Goal: Task Accomplishment & Management: Complete application form

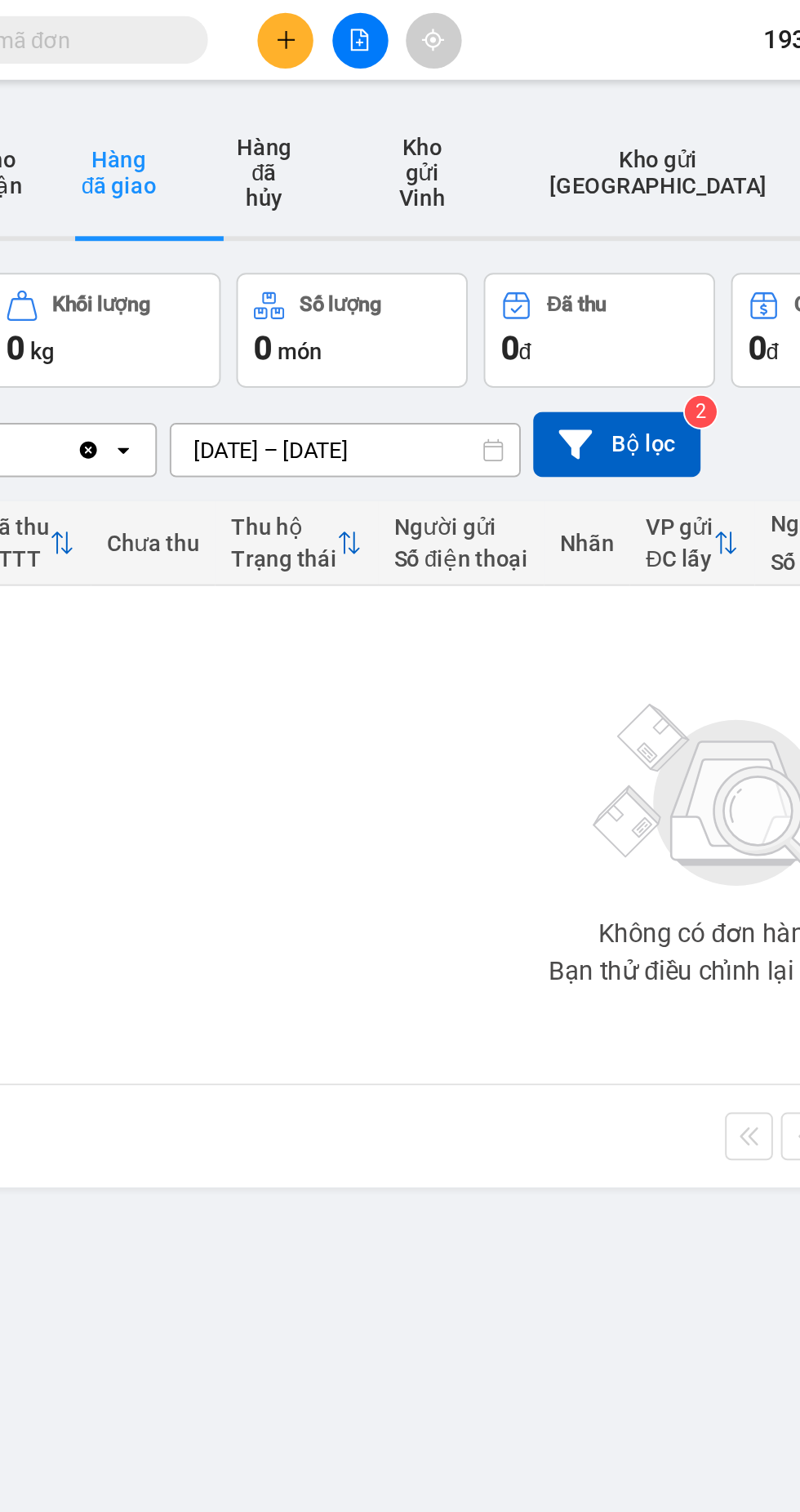
click at [339, 24] on icon "plus" at bounding box center [342, 20] width 12 height 12
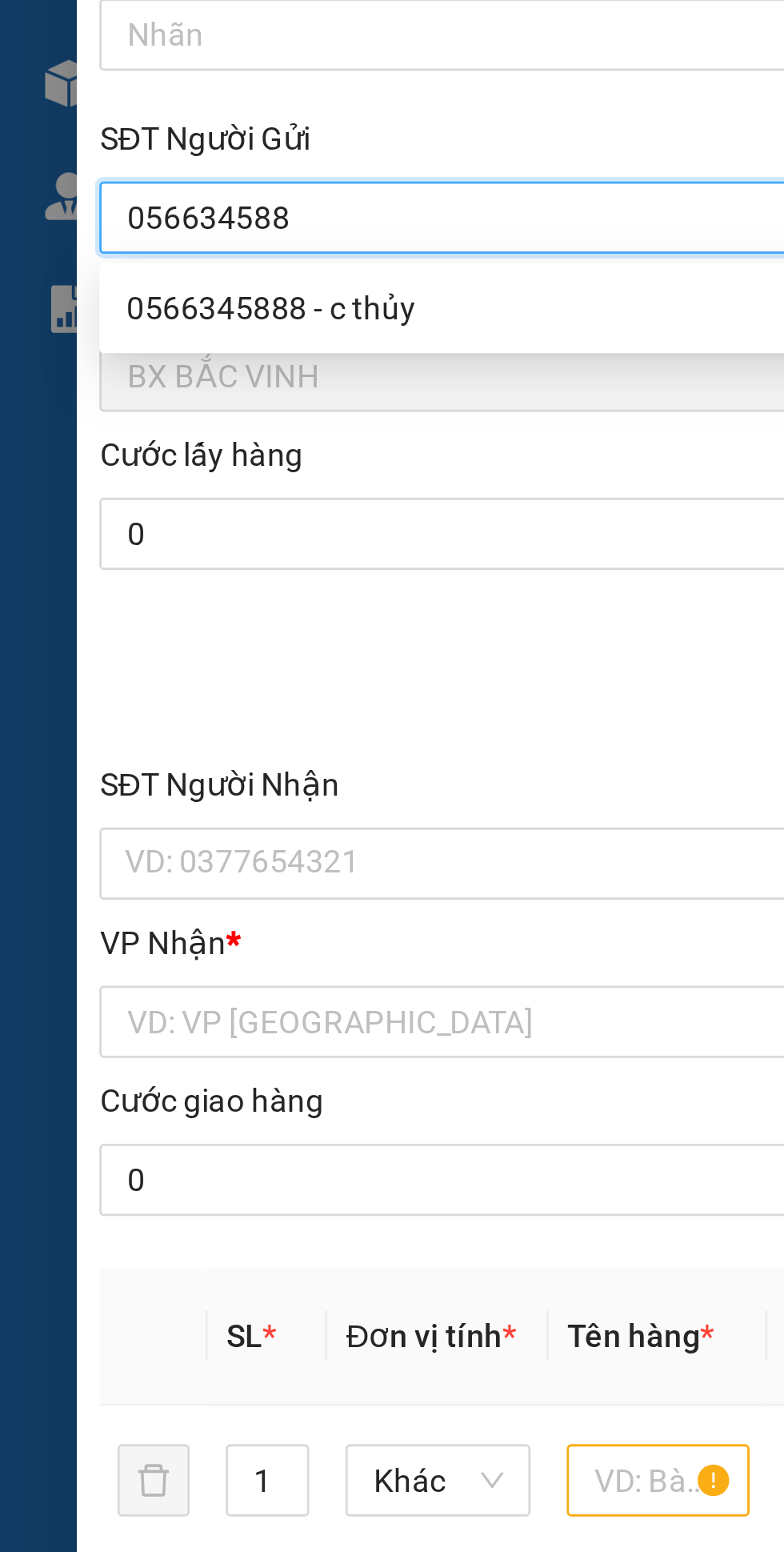
type input "0566345888"
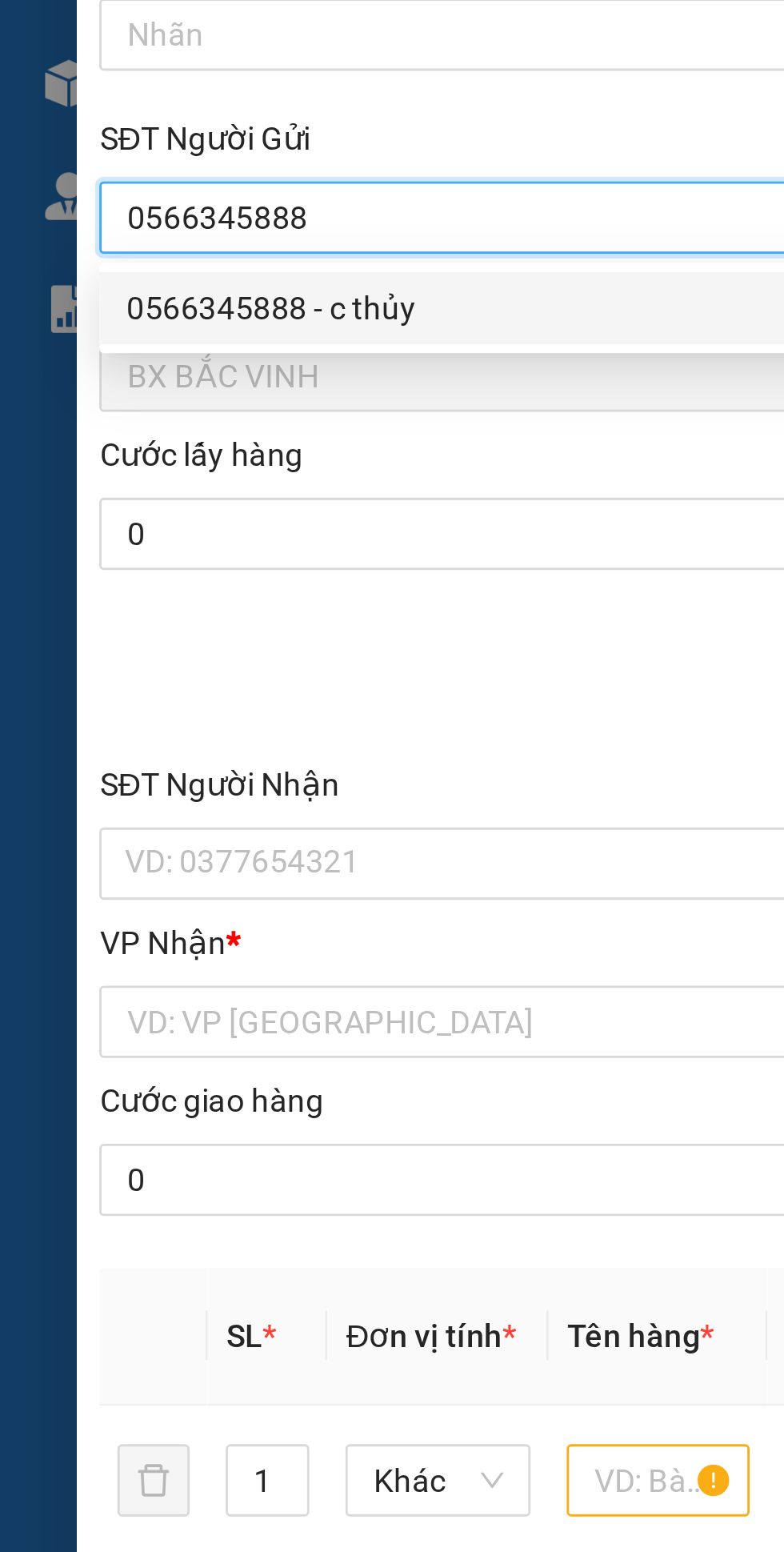
click at [128, 193] on div "0566345888 - c thủy" at bounding box center [212, 192] width 335 height 18
type input "c thủy"
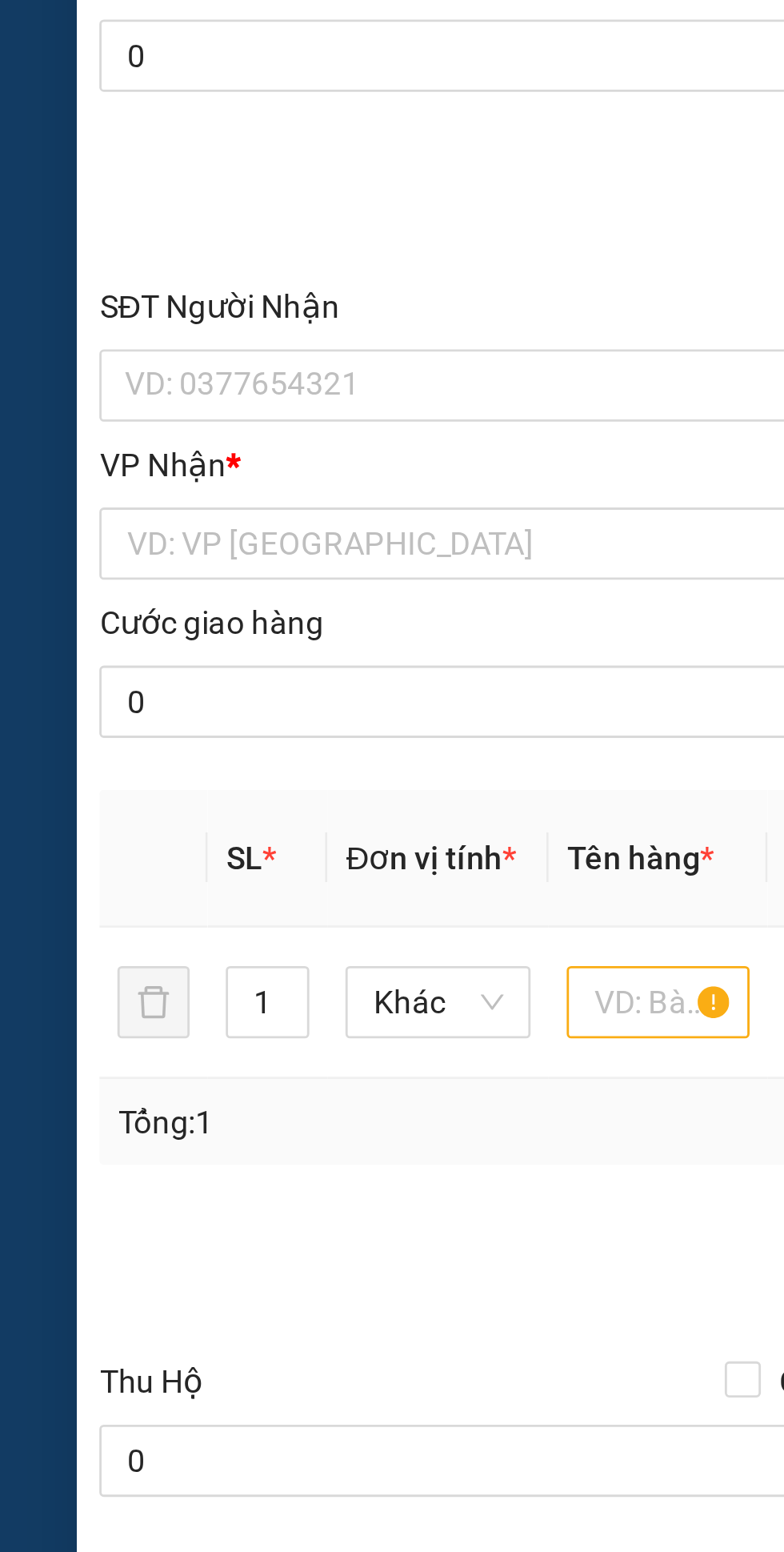
type input "0566345888"
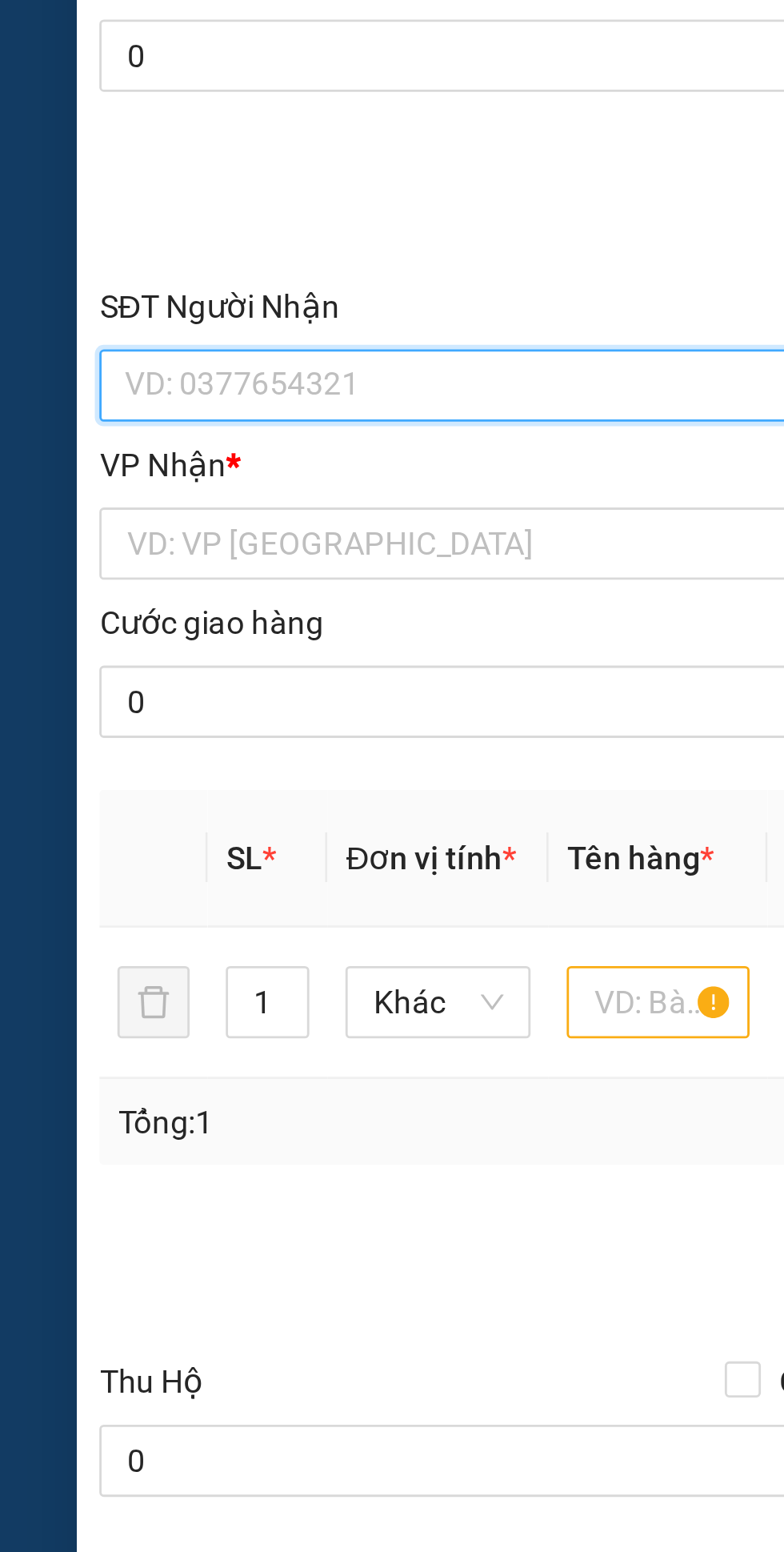
click at [143, 390] on input "SĐT Người Nhận" at bounding box center [211, 388] width 353 height 25
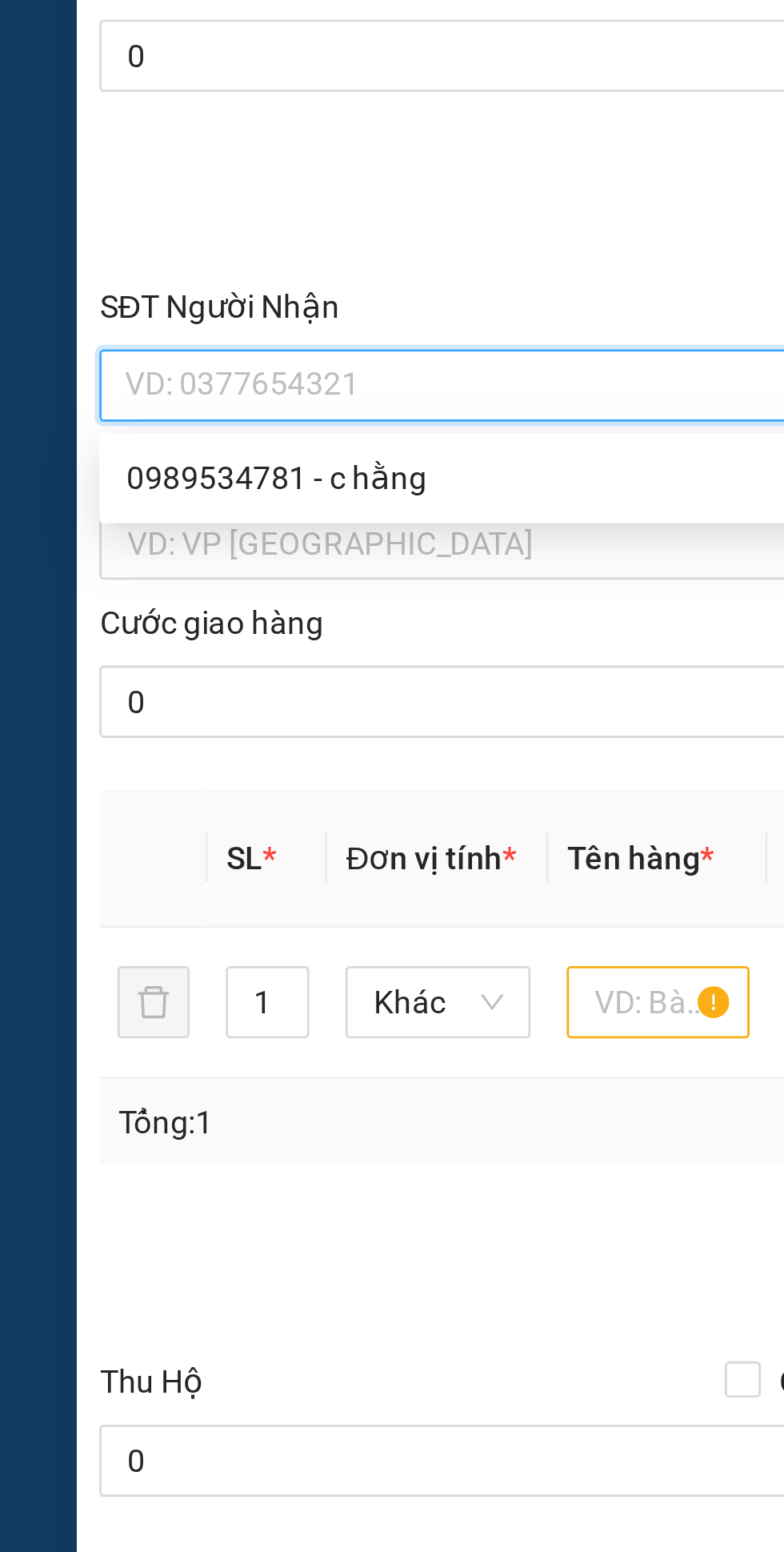
click at [130, 423] on div "0989534781 - c hằng" at bounding box center [212, 421] width 335 height 18
type input "0989534781"
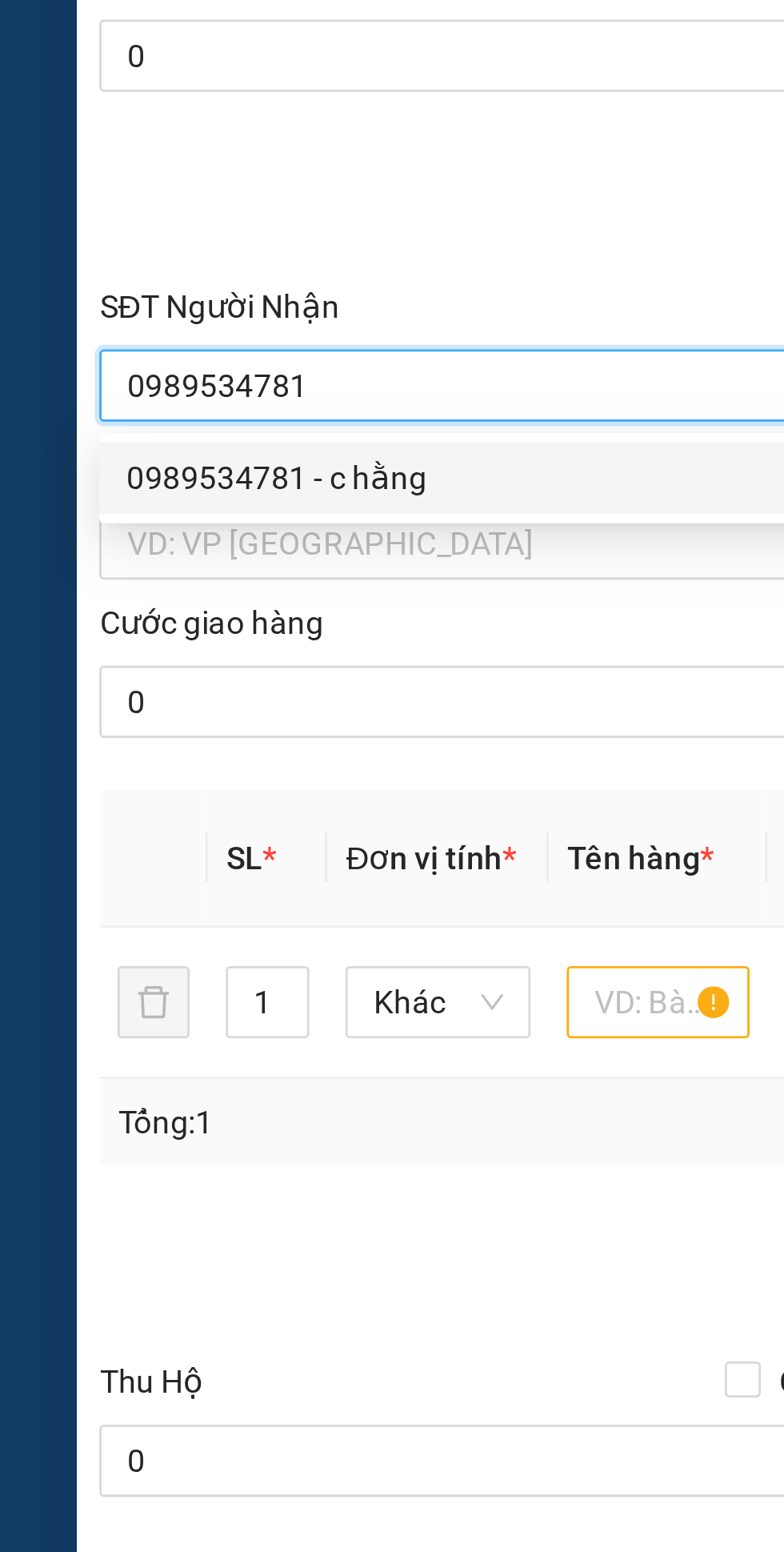
type input "c hằng"
checkbox input "true"
type input "vp"
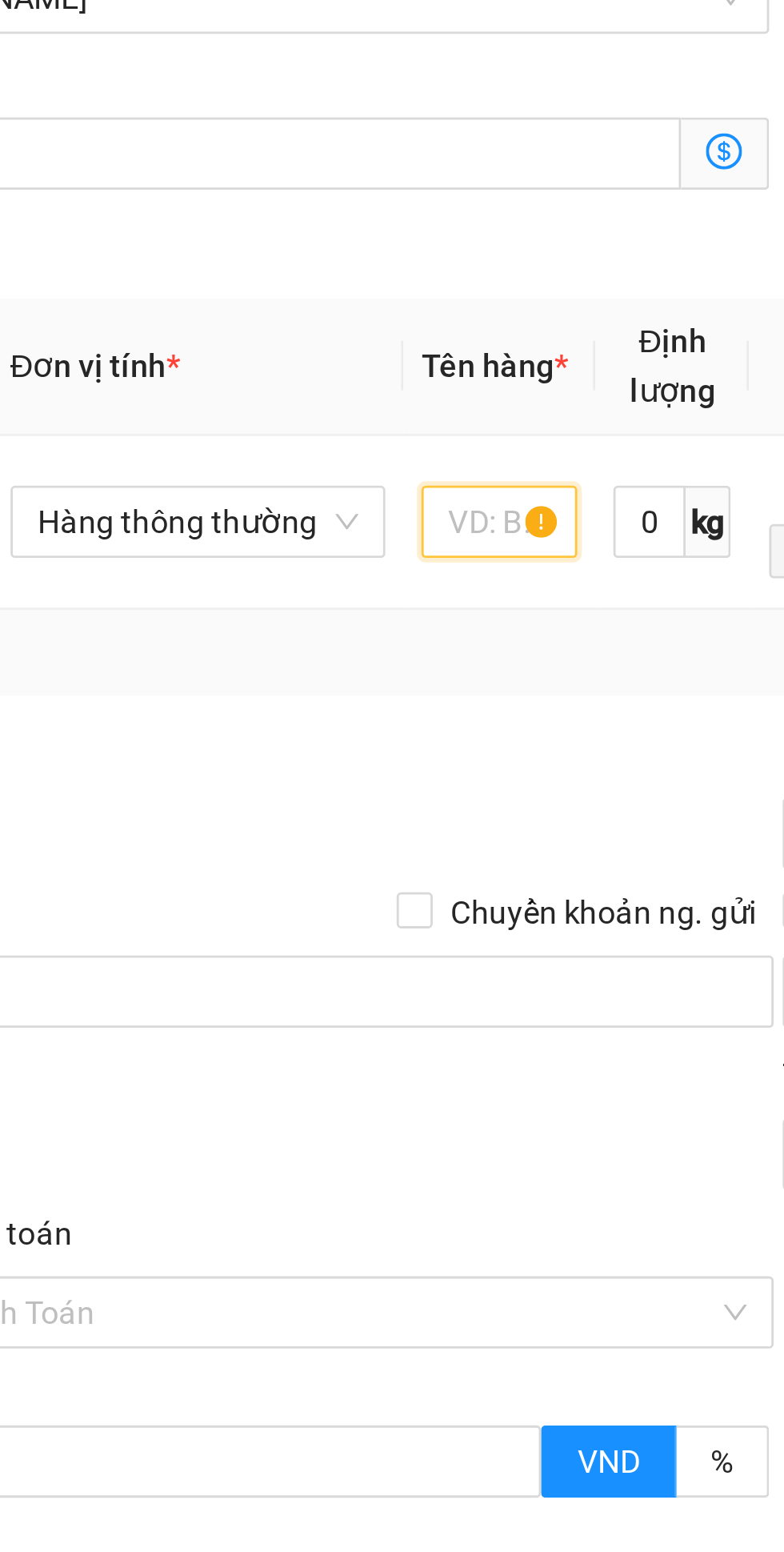
click at [294, 638] on input "text" at bounding box center [293, 630] width 56 height 25
type input "Tp"
click at [284, 686] on div "Tổng: 1" at bounding box center [217, 677] width 351 height 18
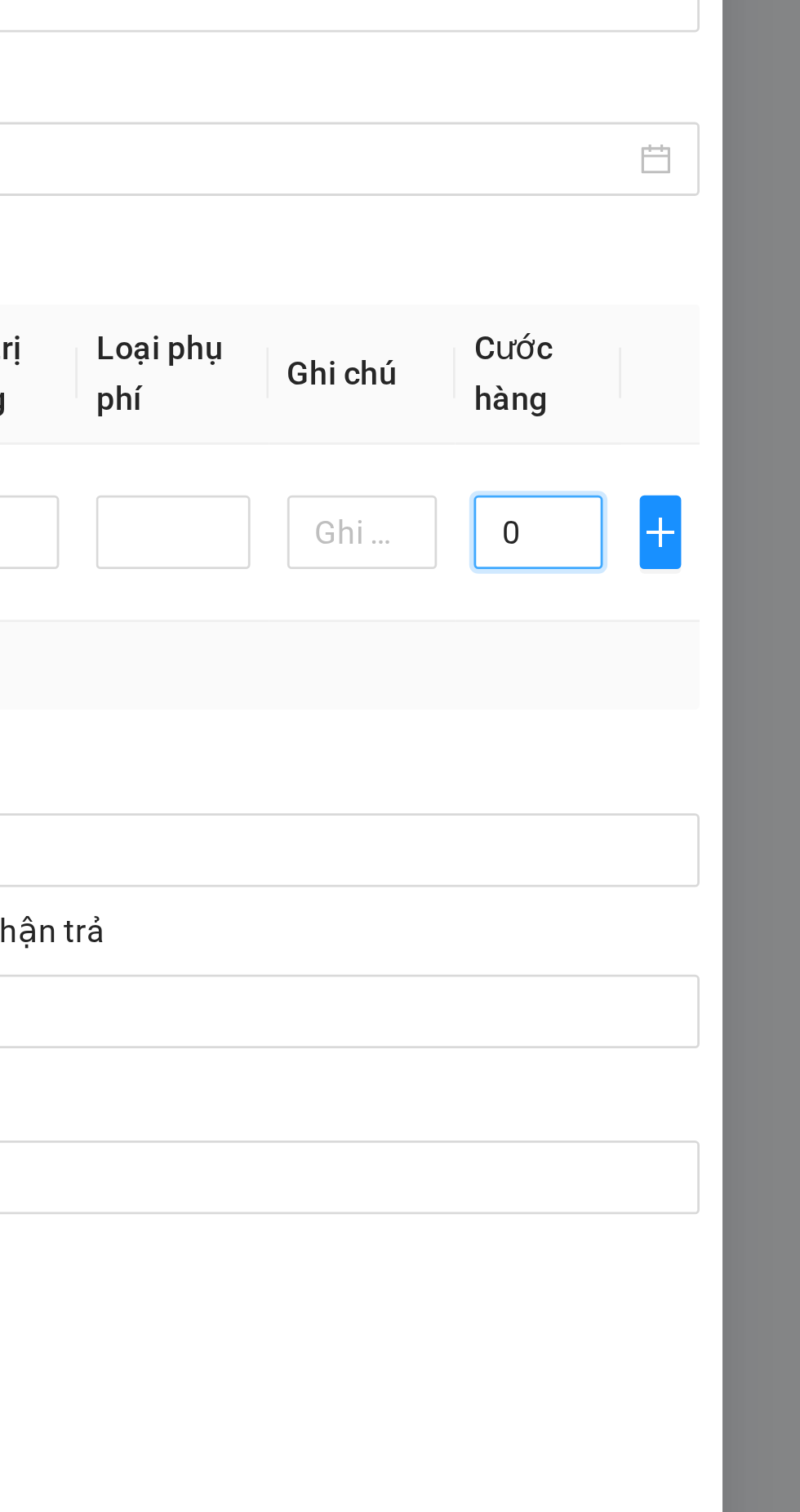
click at [708, 645] on input "0" at bounding box center [708, 643] width 46 height 26
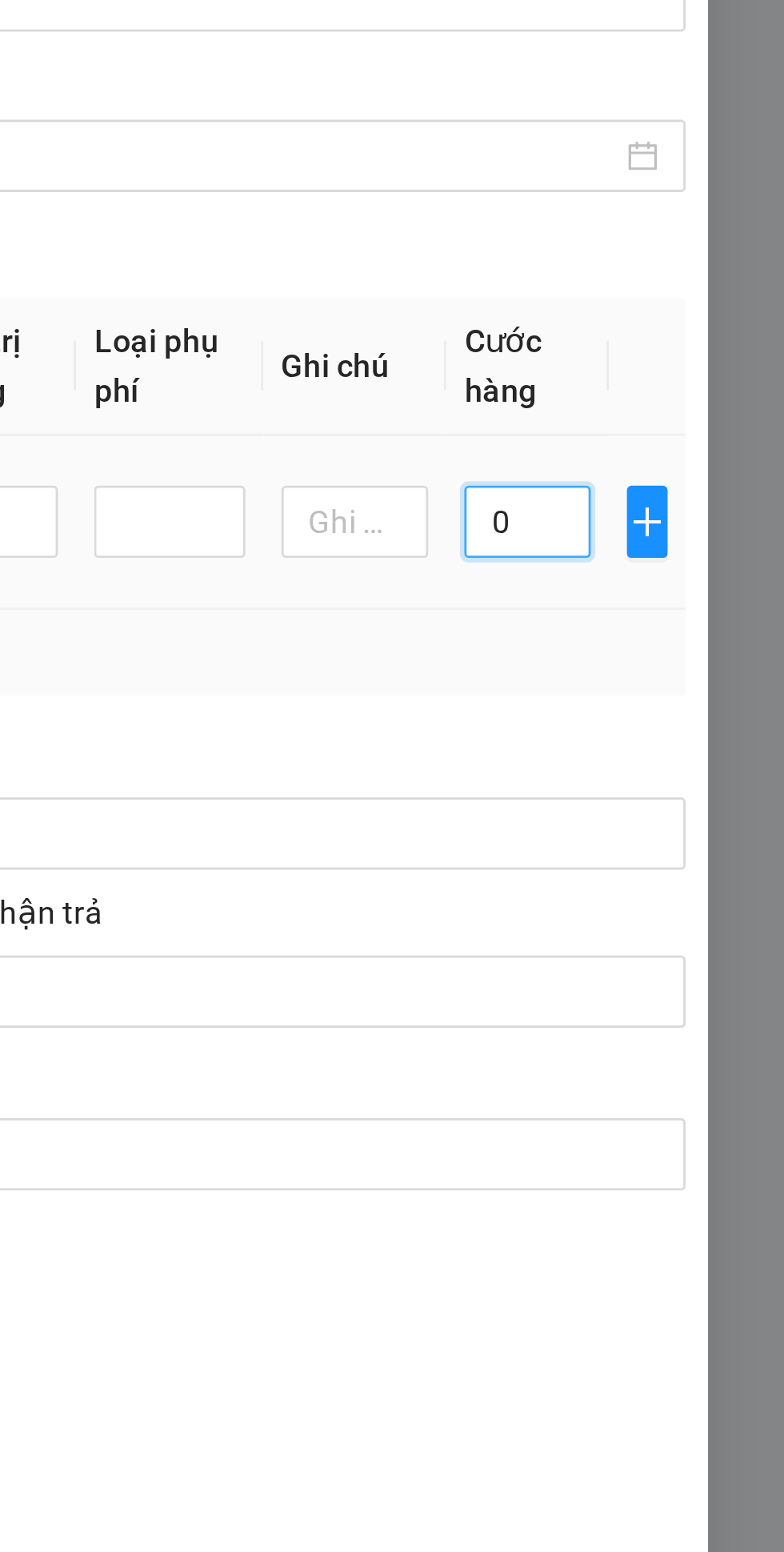
type input "5"
type input "50"
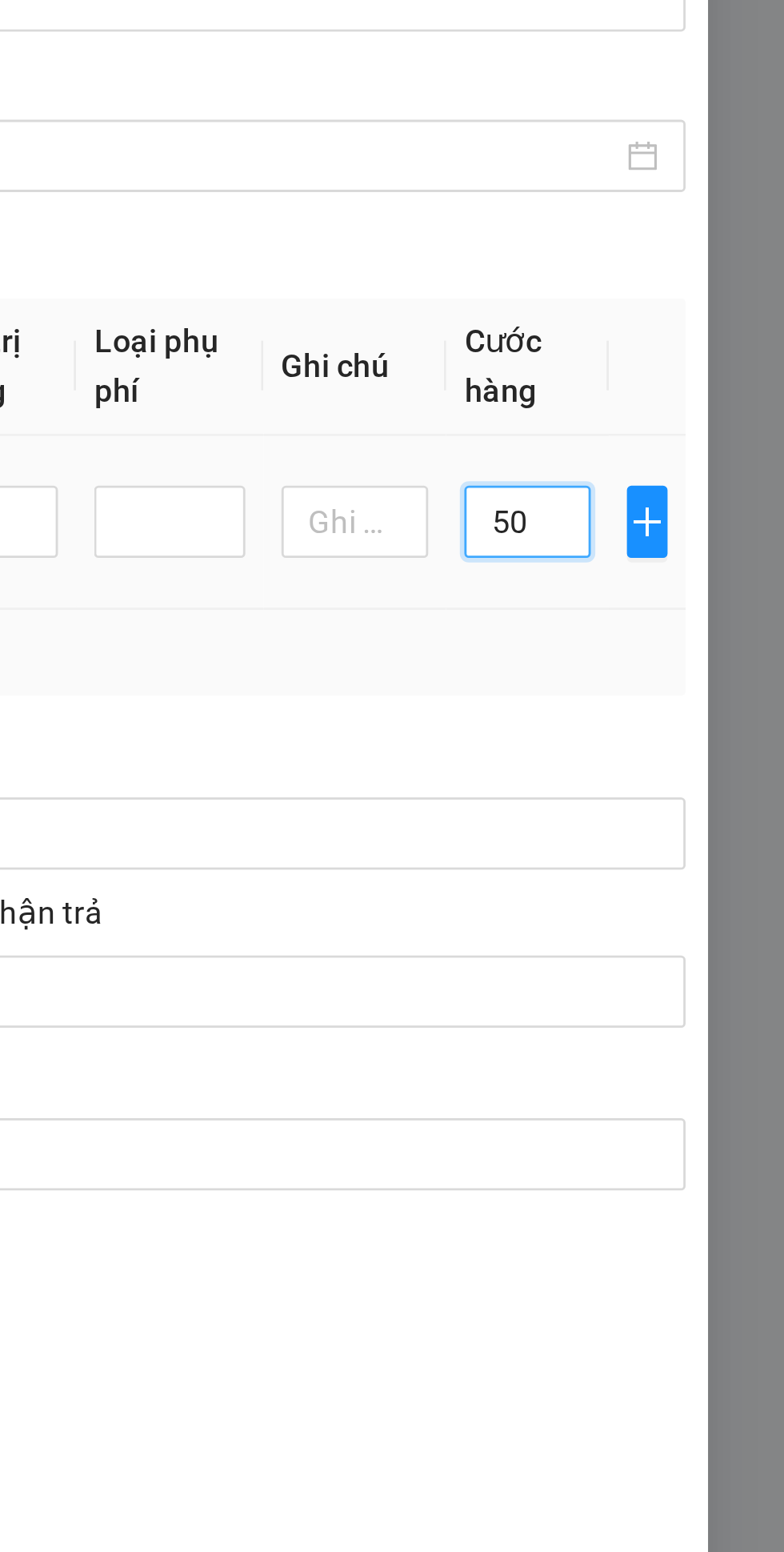
type input "50"
click at [651, 686] on div "Tổng: 1" at bounding box center [391, 677] width 700 height 18
type input "50.000"
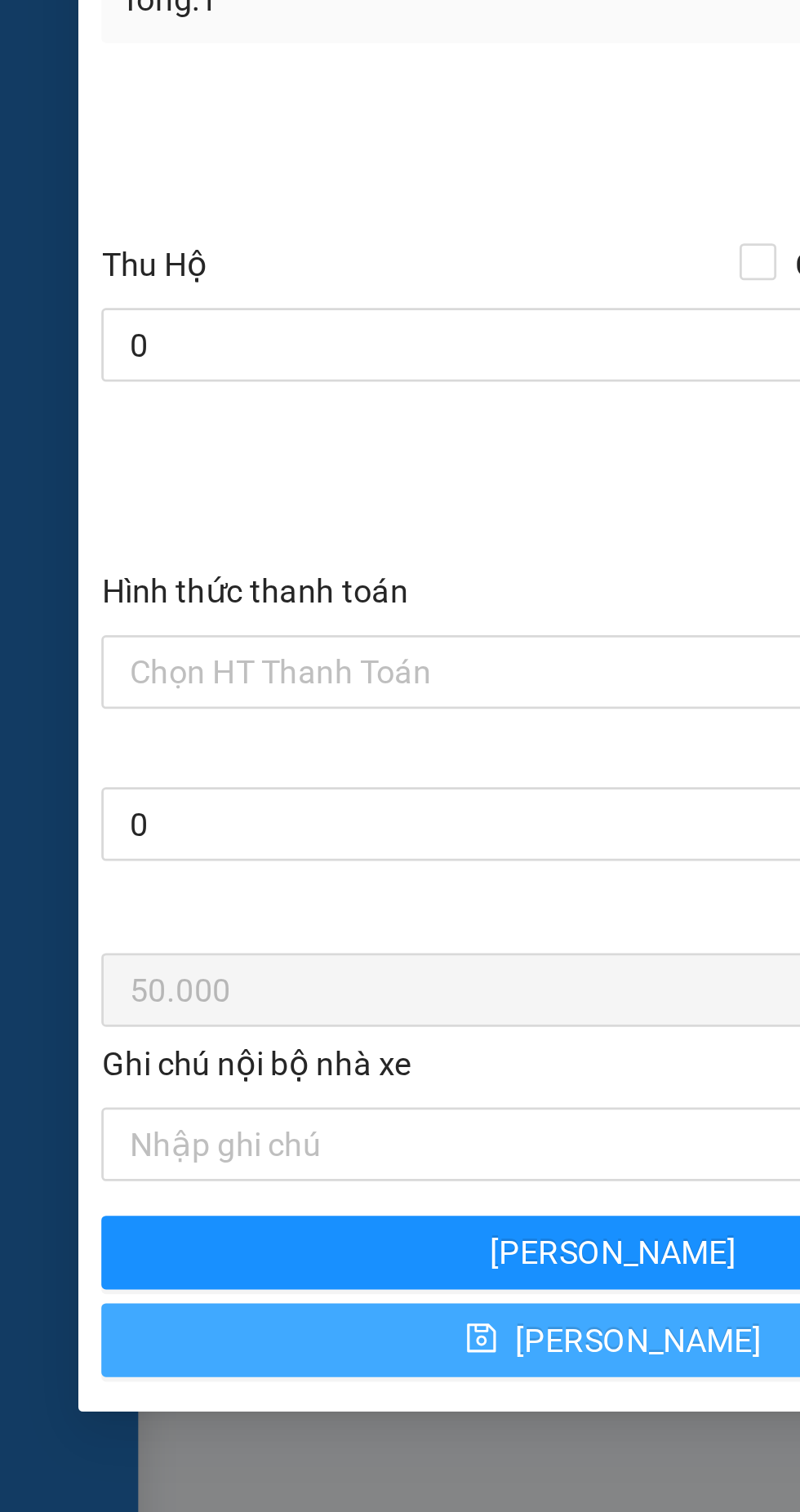
click at [161, 1170] on button "[PERSON_NAME]" at bounding box center [216, 1165] width 362 height 26
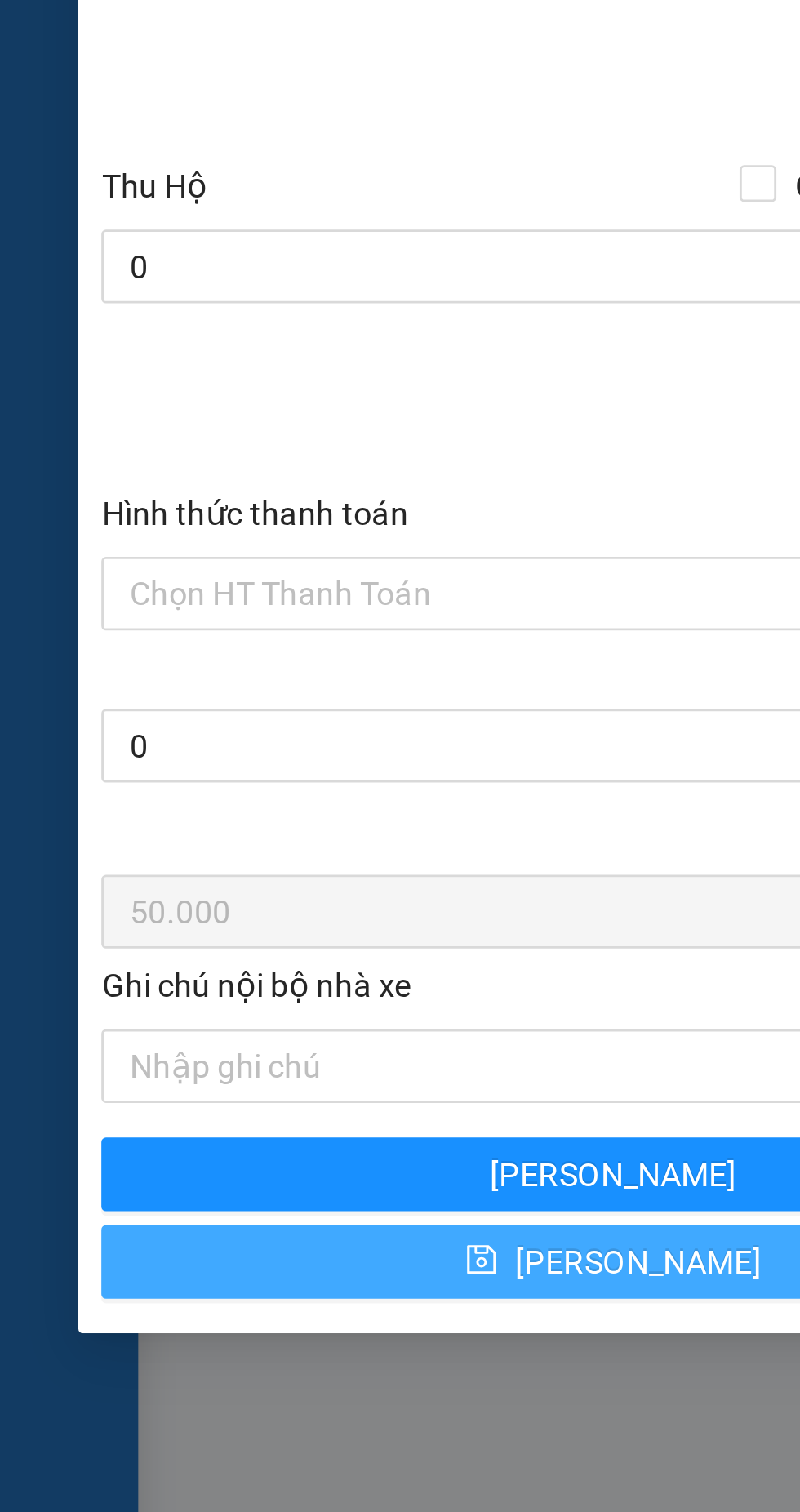
checkbox input "false"
type input "0"
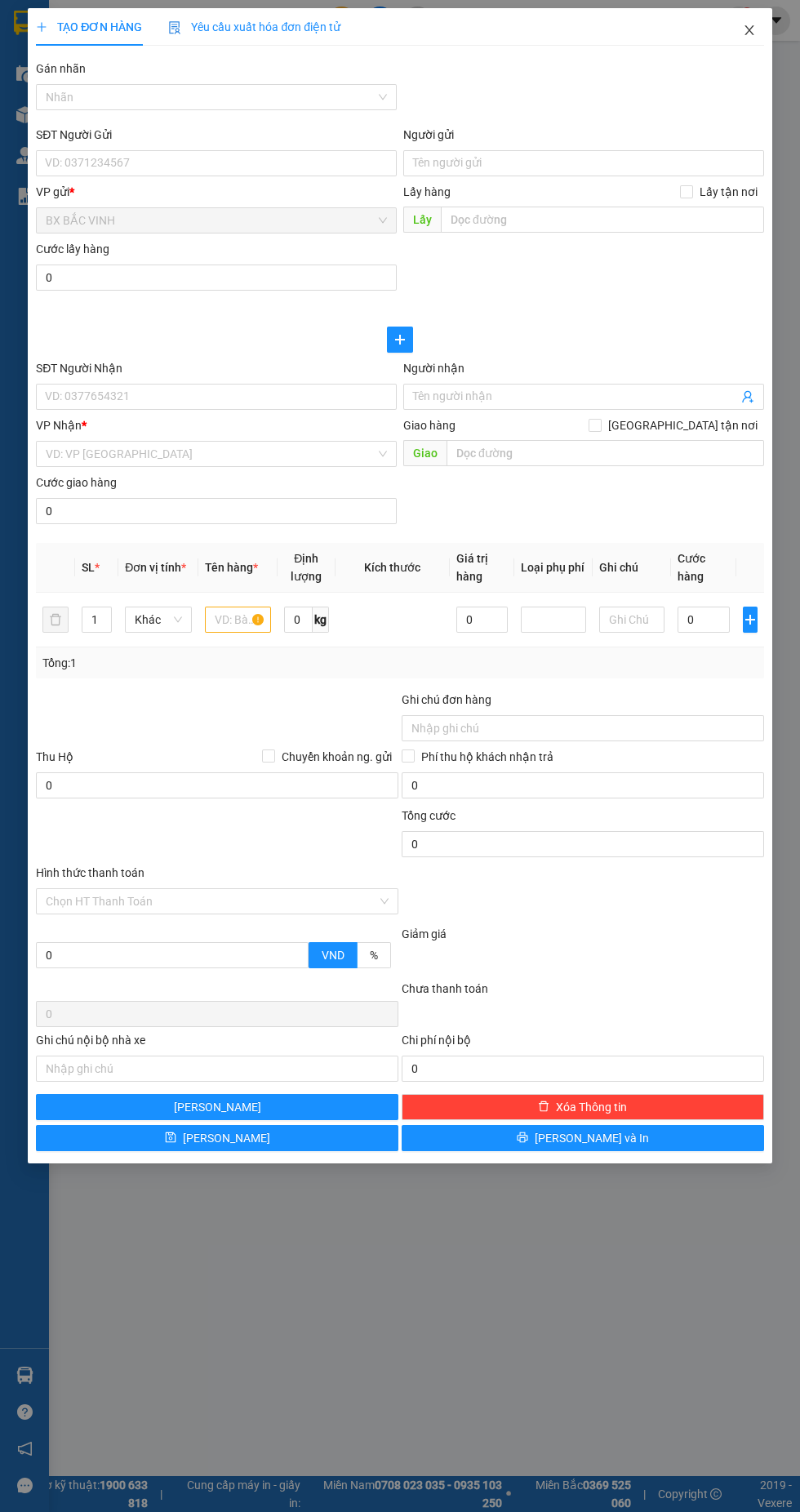
click at [749, 30] on icon "close" at bounding box center [749, 30] width 9 height 10
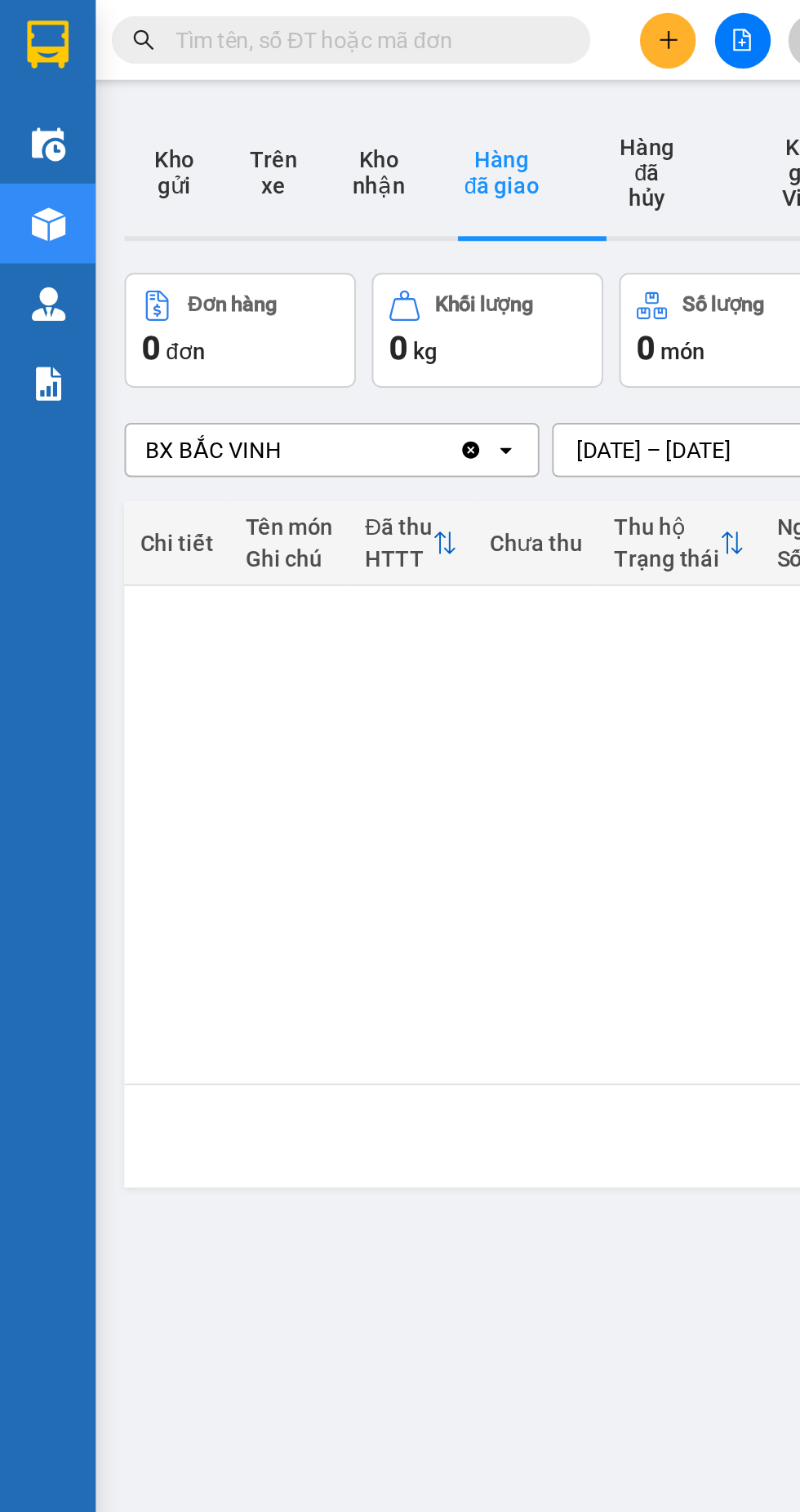
click at [90, 84] on button "Kho gửi" at bounding box center [88, 88] width 51 height 65
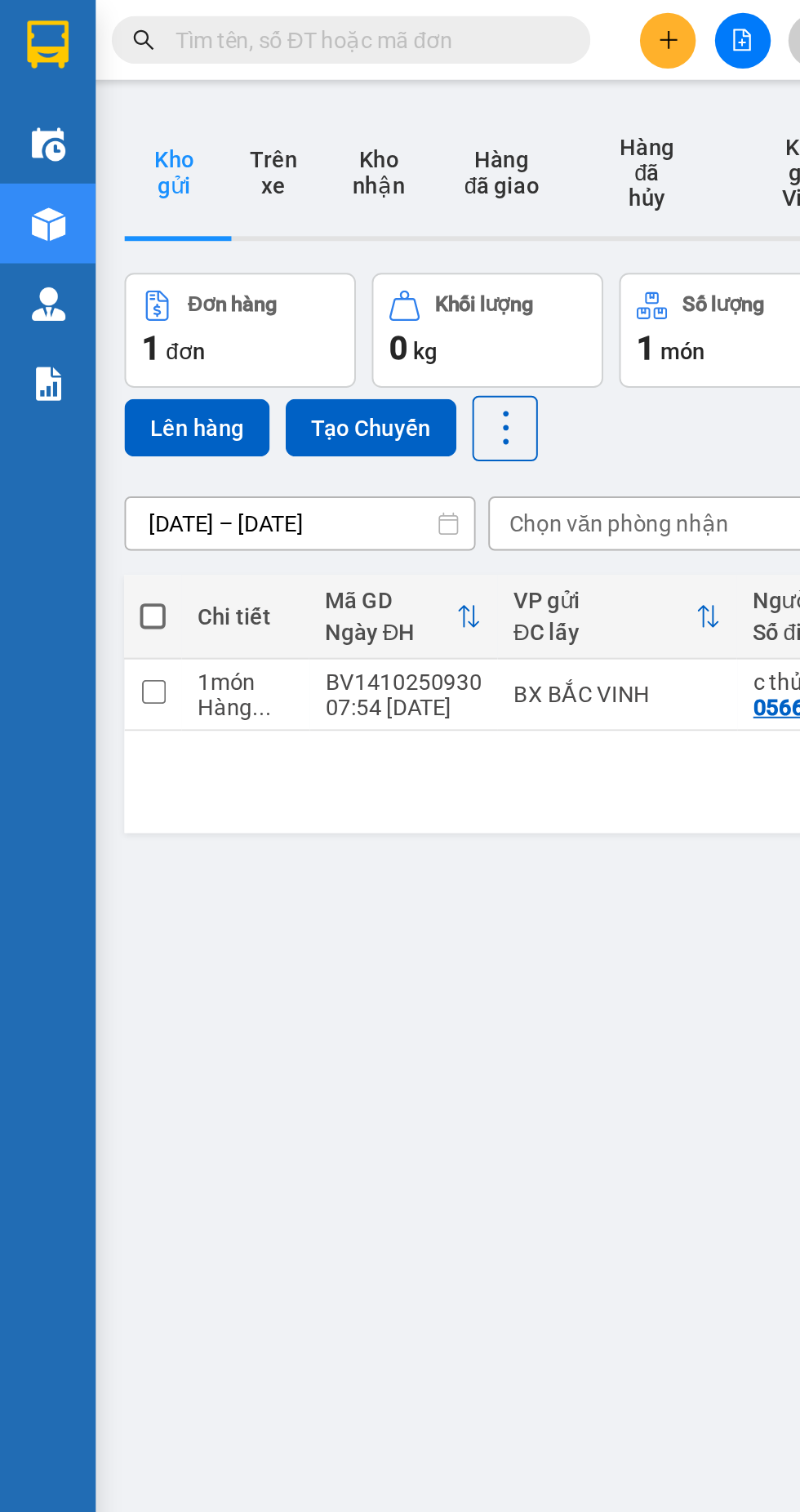
click at [75, 309] on span at bounding box center [79, 315] width 13 height 13
click at [79, 307] on input "checkbox" at bounding box center [79, 307] width 0 height 0
checkbox input "true"
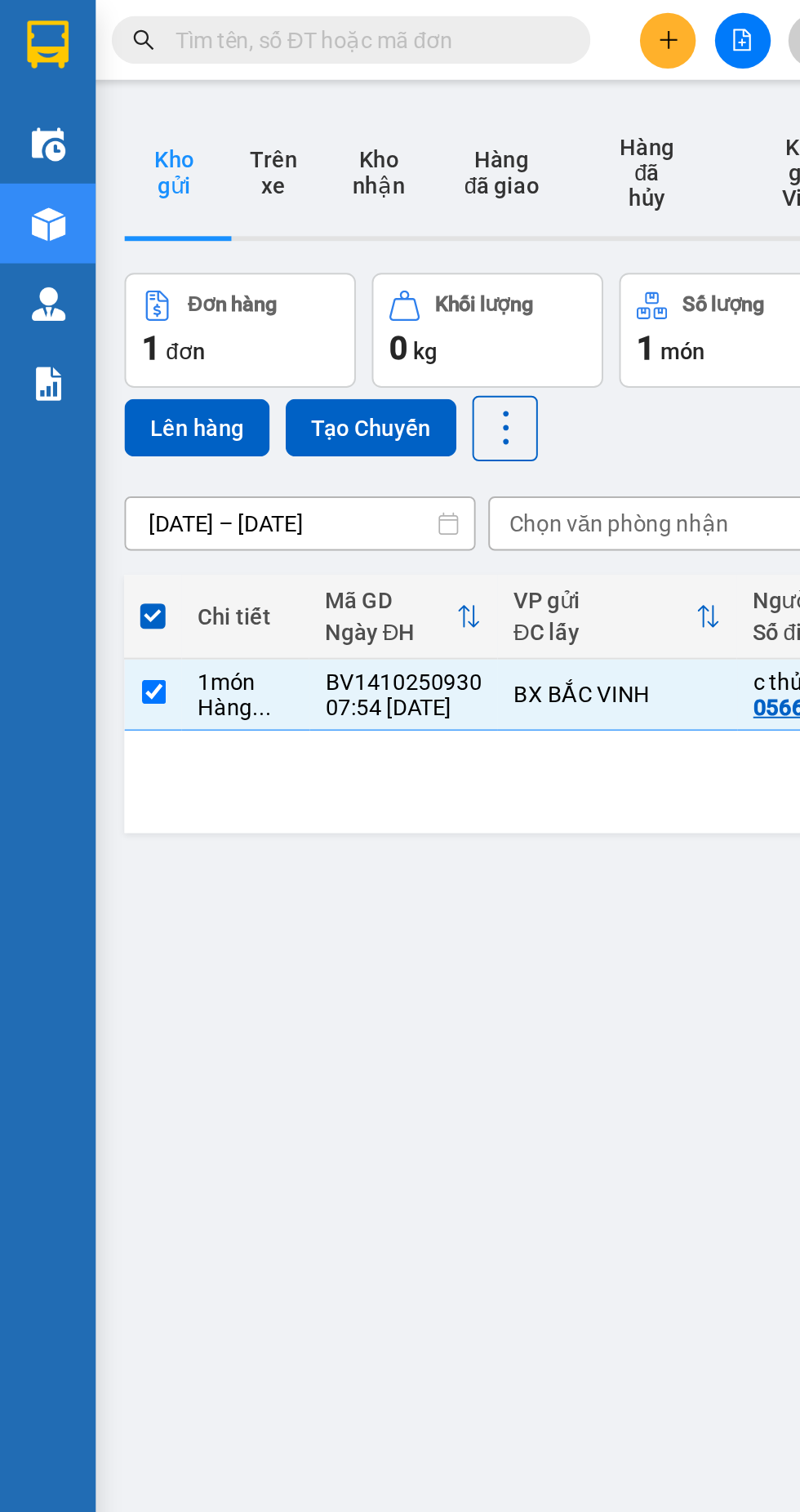
click at [92, 205] on button "Lên hàng" at bounding box center [100, 218] width 74 height 30
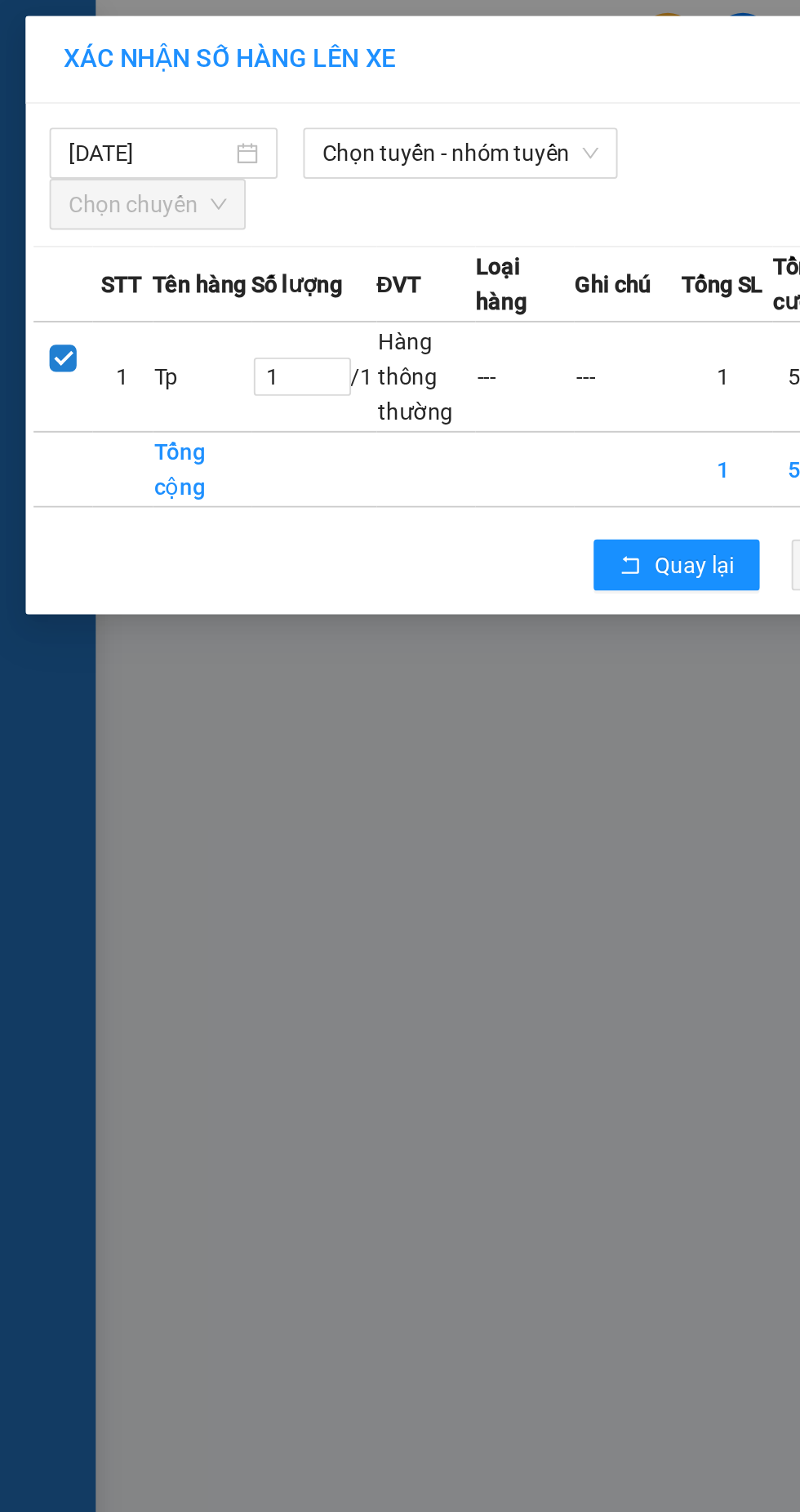
click at [245, 79] on span "Chọn tuyến - nhóm tuyến" at bounding box center [236, 78] width 141 height 24
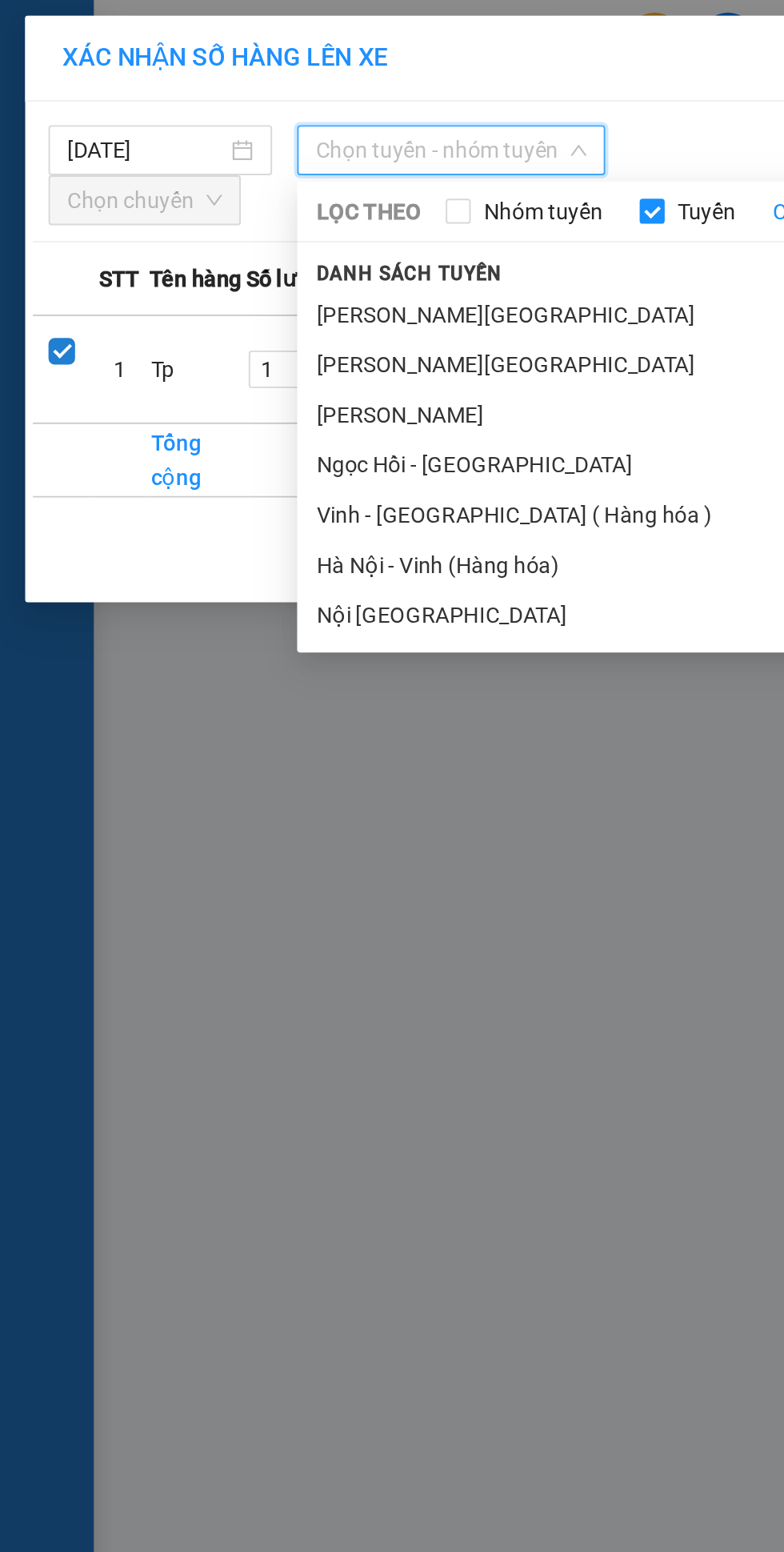
click at [259, 269] on li "Vinh - [GEOGRAPHIC_DATA] ( Hàng hóa )" at bounding box center [335, 263] width 368 height 25
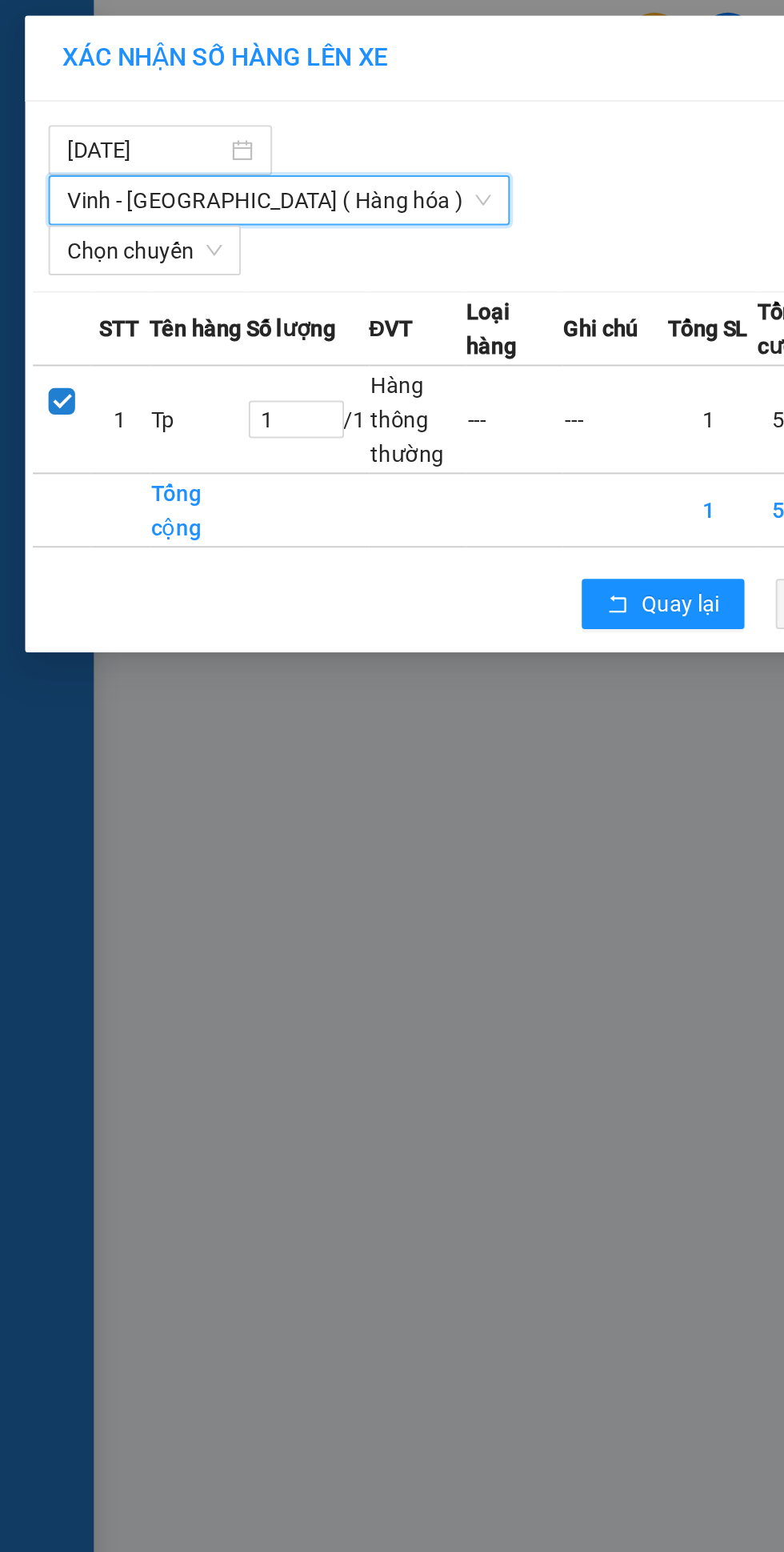
click at [84, 116] on span "Chọn chuyến" at bounding box center [74, 127] width 79 height 24
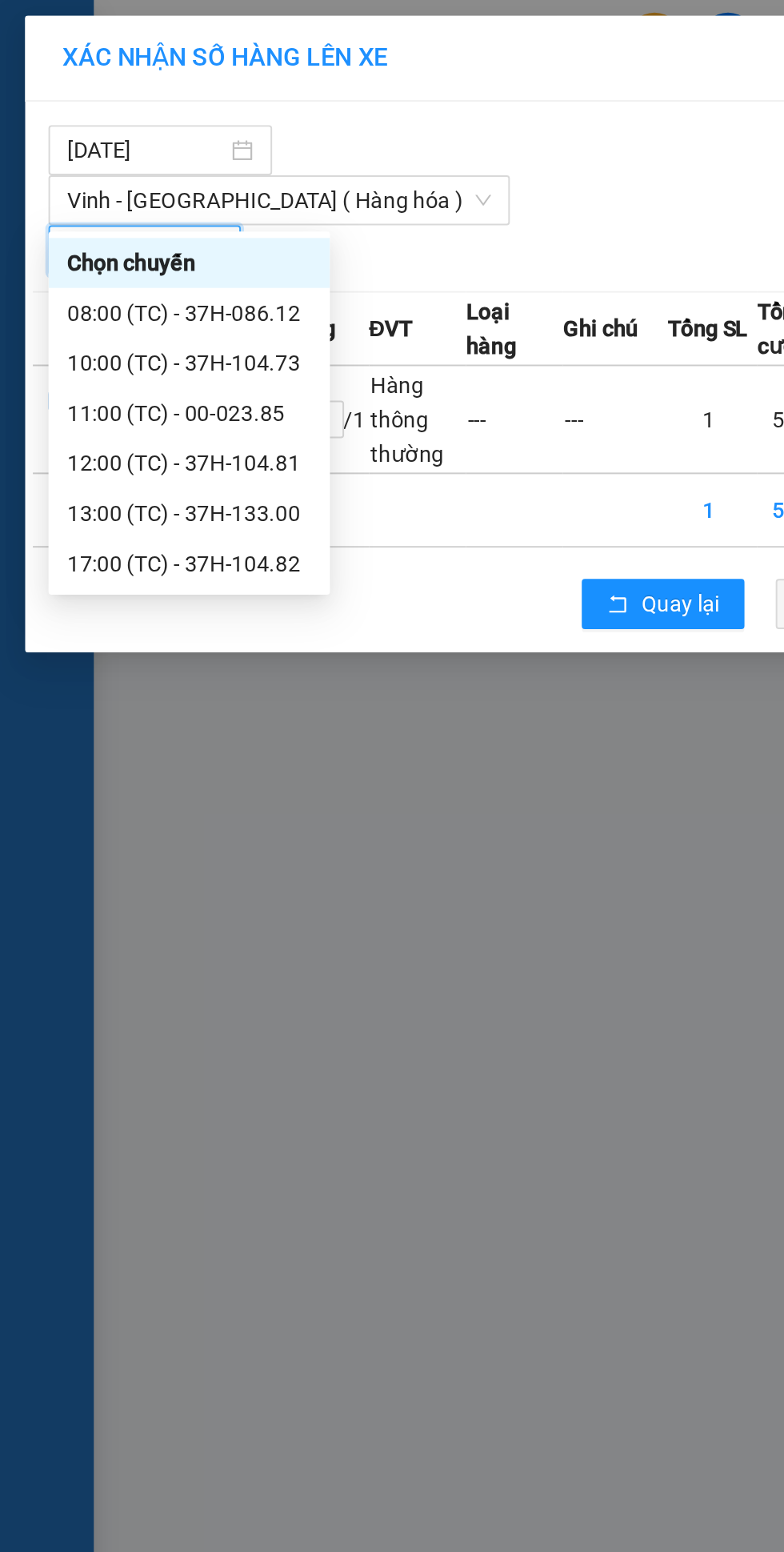
click at [113, 158] on div "08:00 (TC) - 37H-086.12" at bounding box center [97, 160] width 125 height 18
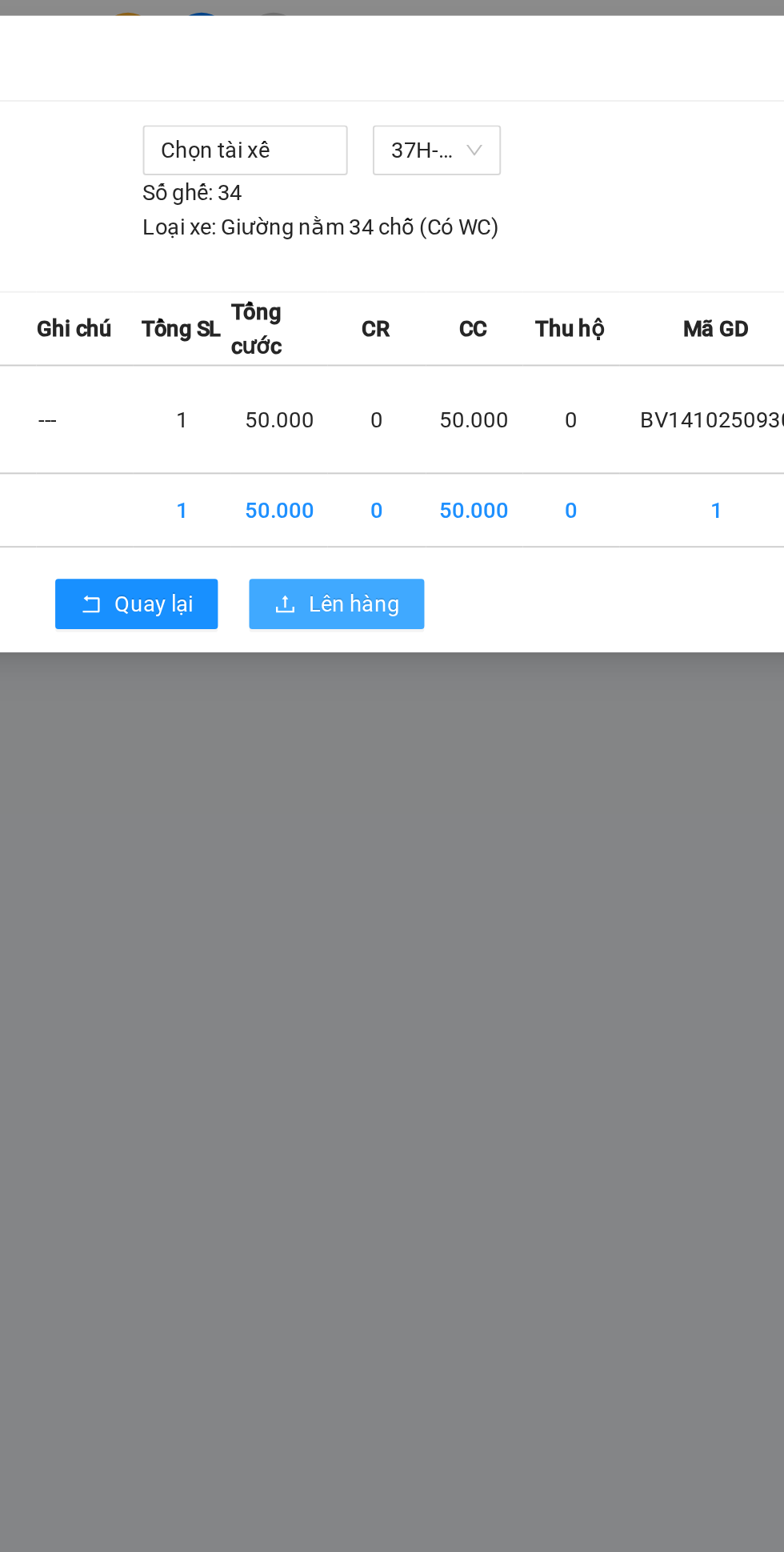
click at [447, 301] on span "Lên hàng" at bounding box center [450, 309] width 46 height 18
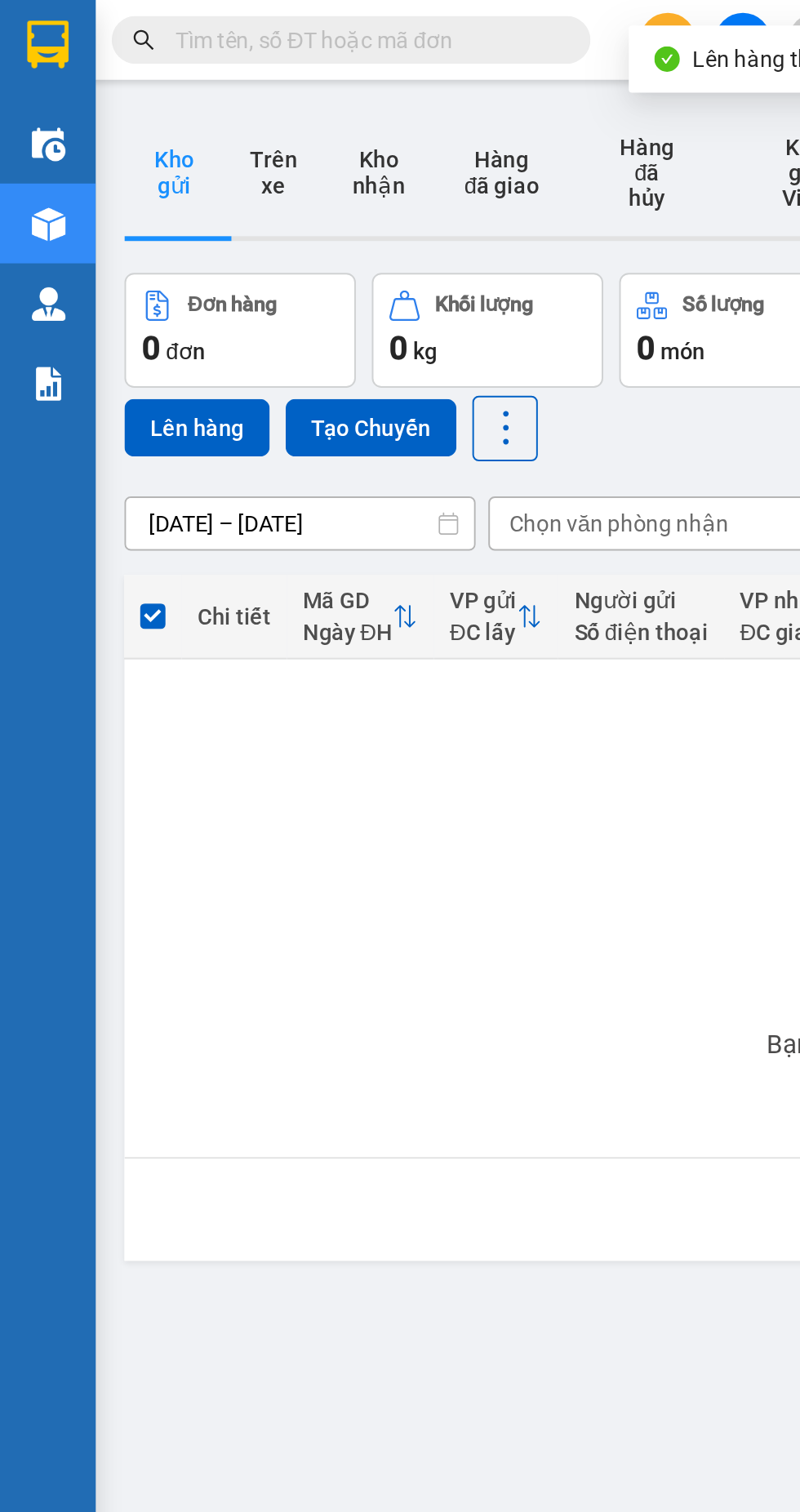
click at [189, 25] on input "text" at bounding box center [186, 20] width 192 height 18
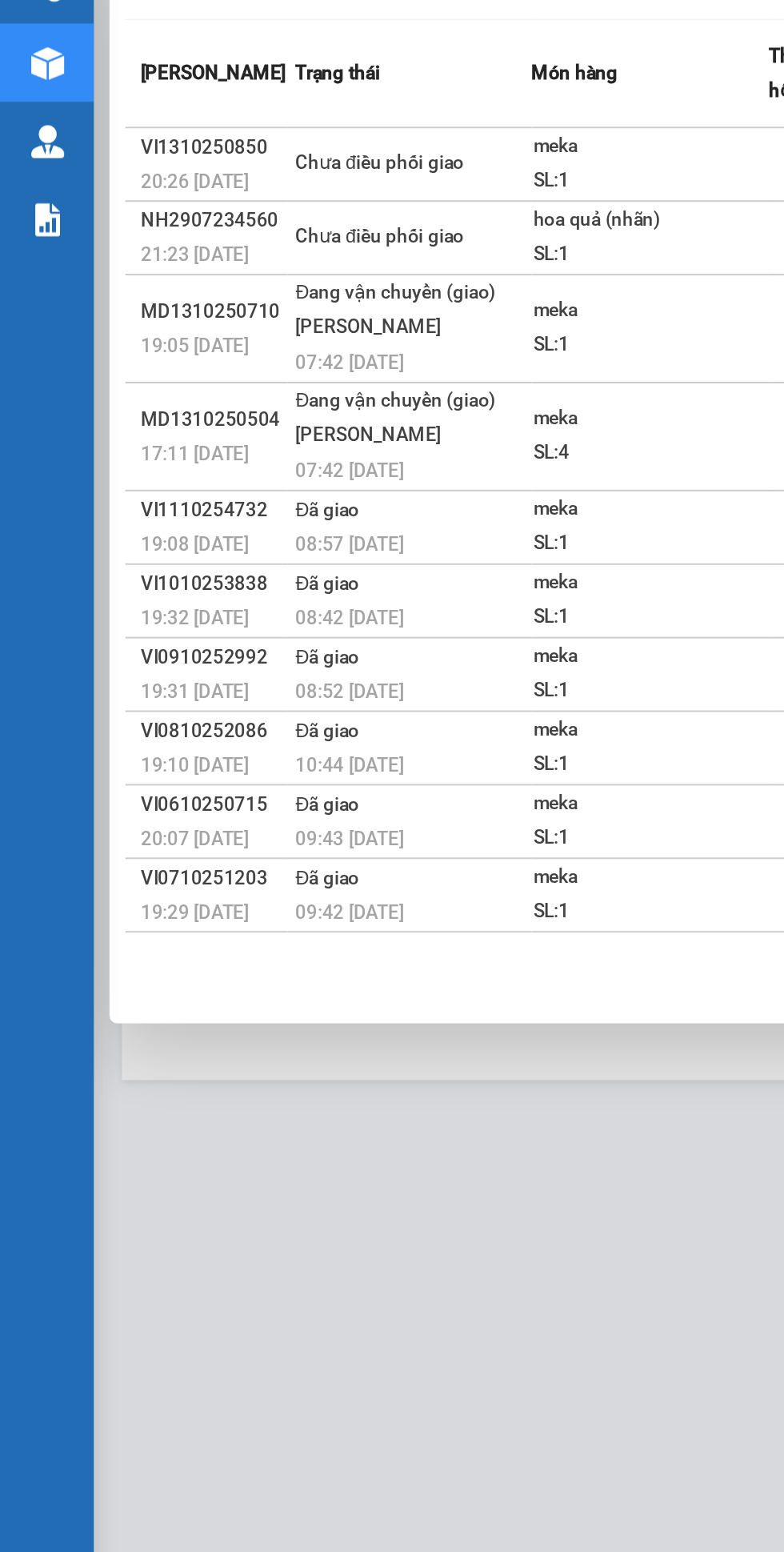
type input "0915235"
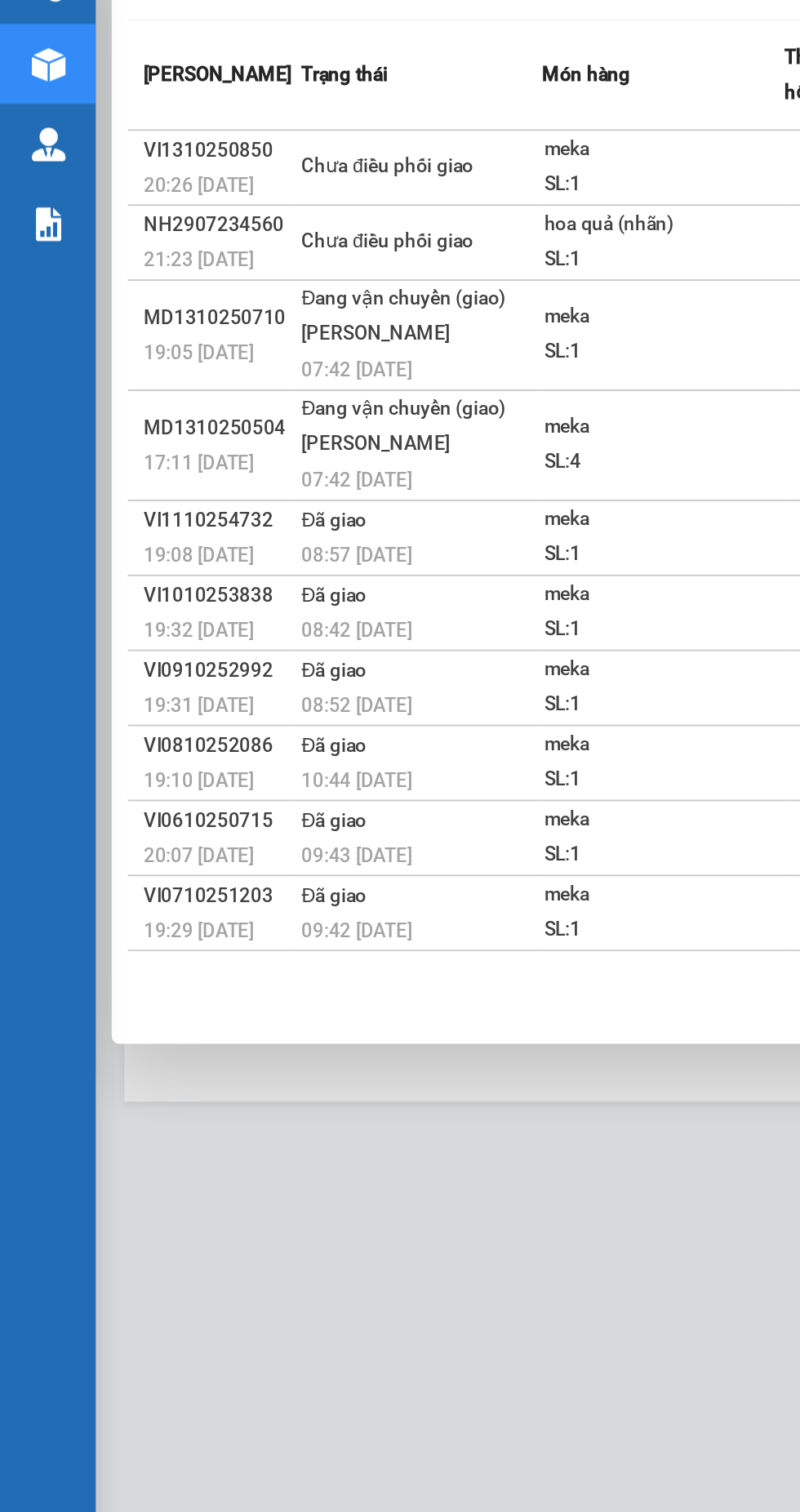
click at [268, 282] on td "Đang vận chuyển (giao) [PERSON_NAME] 07:42 [DATE]" at bounding box center [213, 253] width 128 height 57
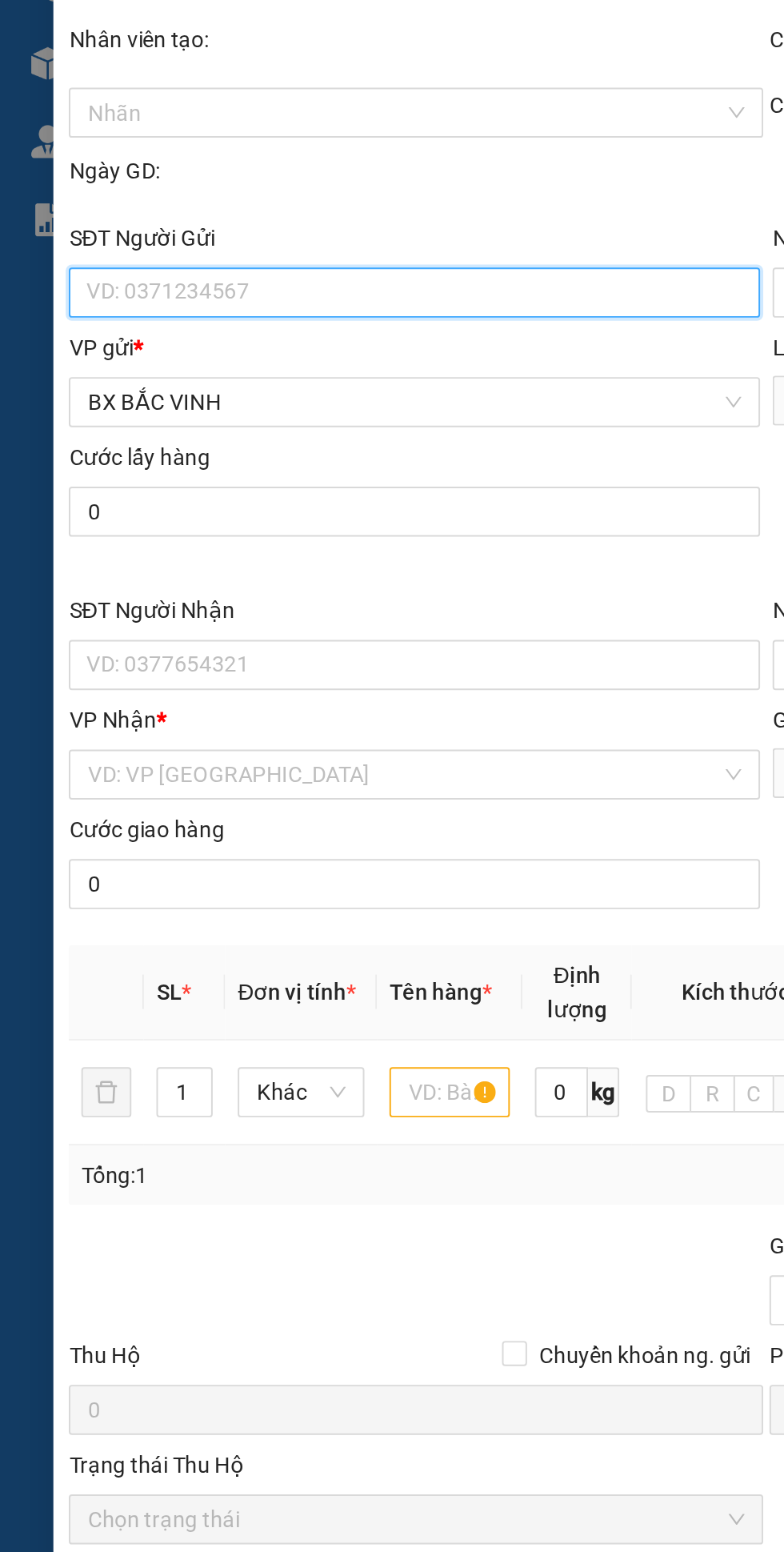
type input "0944552007"
type input "a bảo"
type input "0915235999"
type input "a sơn"
checkbox input "true"
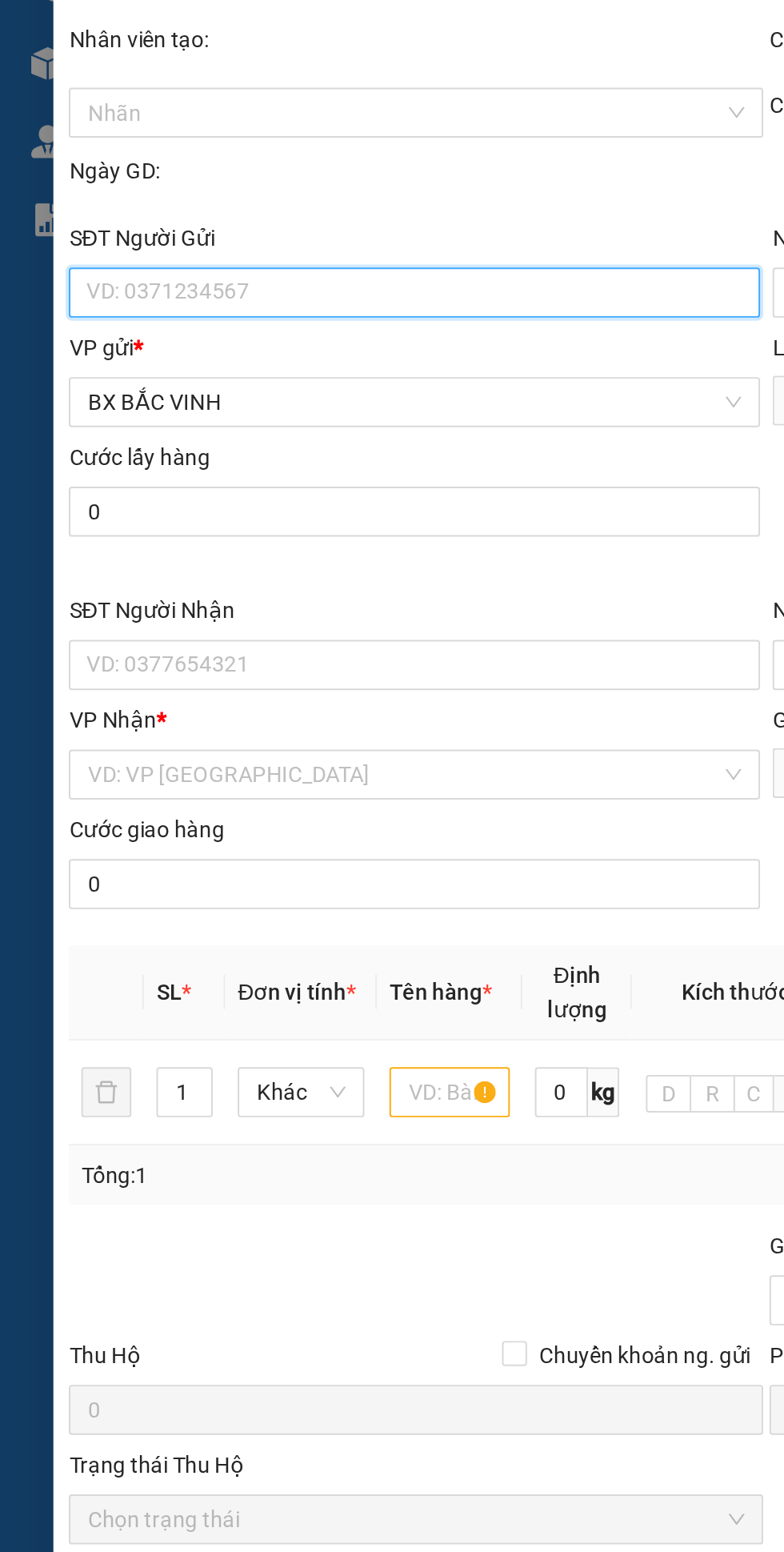
type input "49 đường [PERSON_NAME][GEOGRAPHIC_DATA]"
type input "0"
type input "40.000"
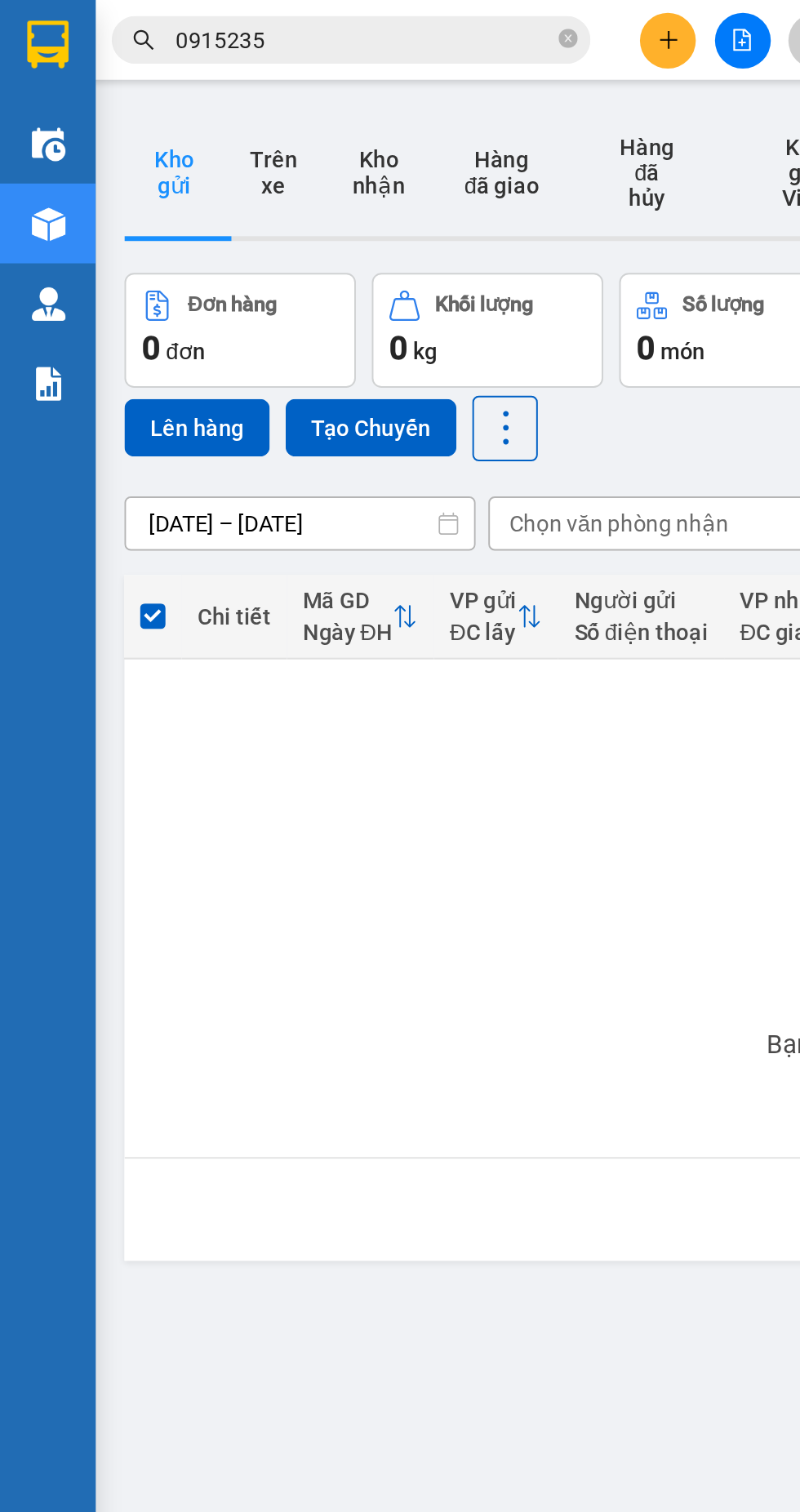
click at [192, 20] on input "0915235" at bounding box center [186, 20] width 192 height 18
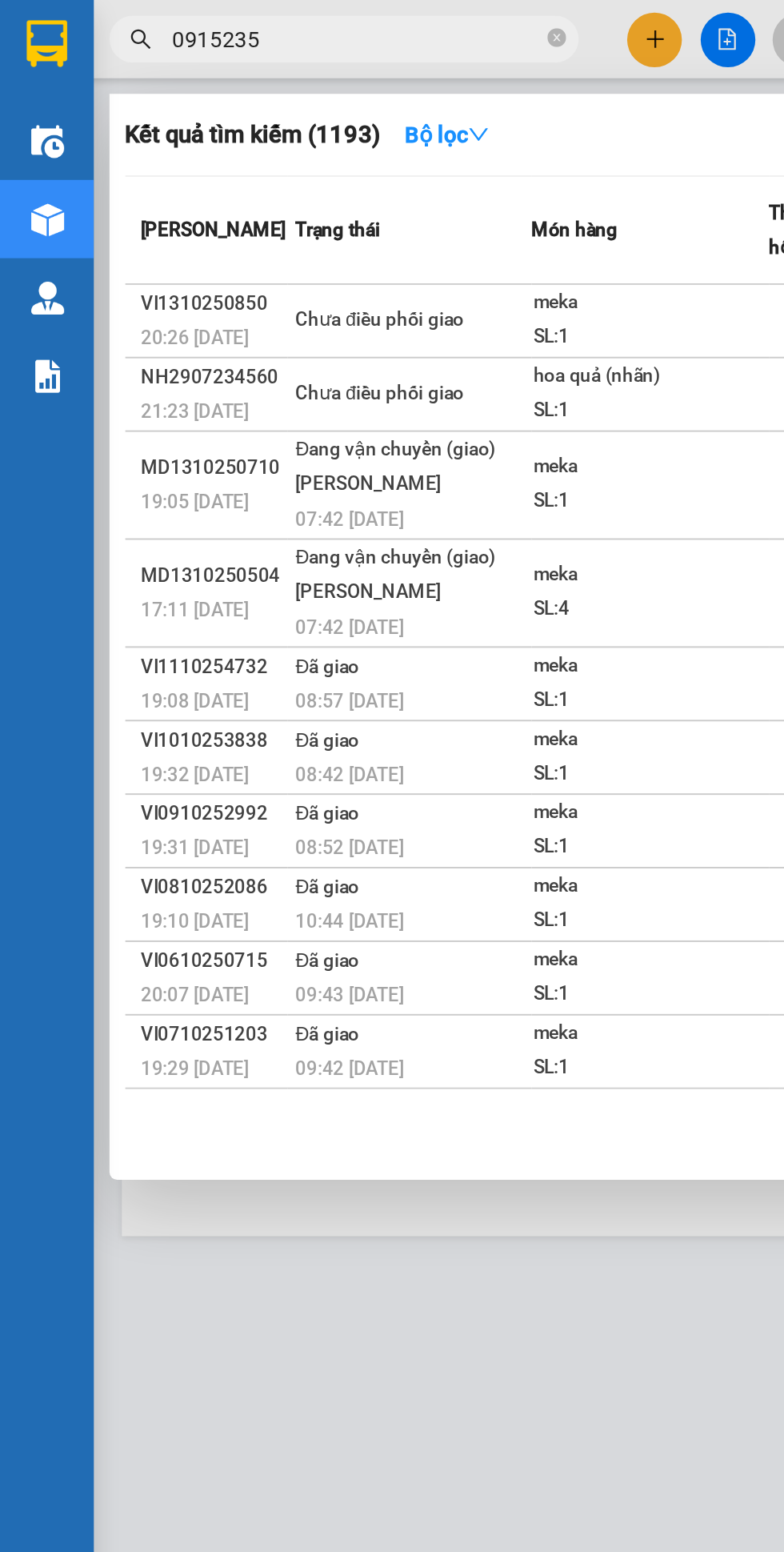
click at [301, 276] on td "meka SL: 1" at bounding box center [333, 248] width 122 height 56
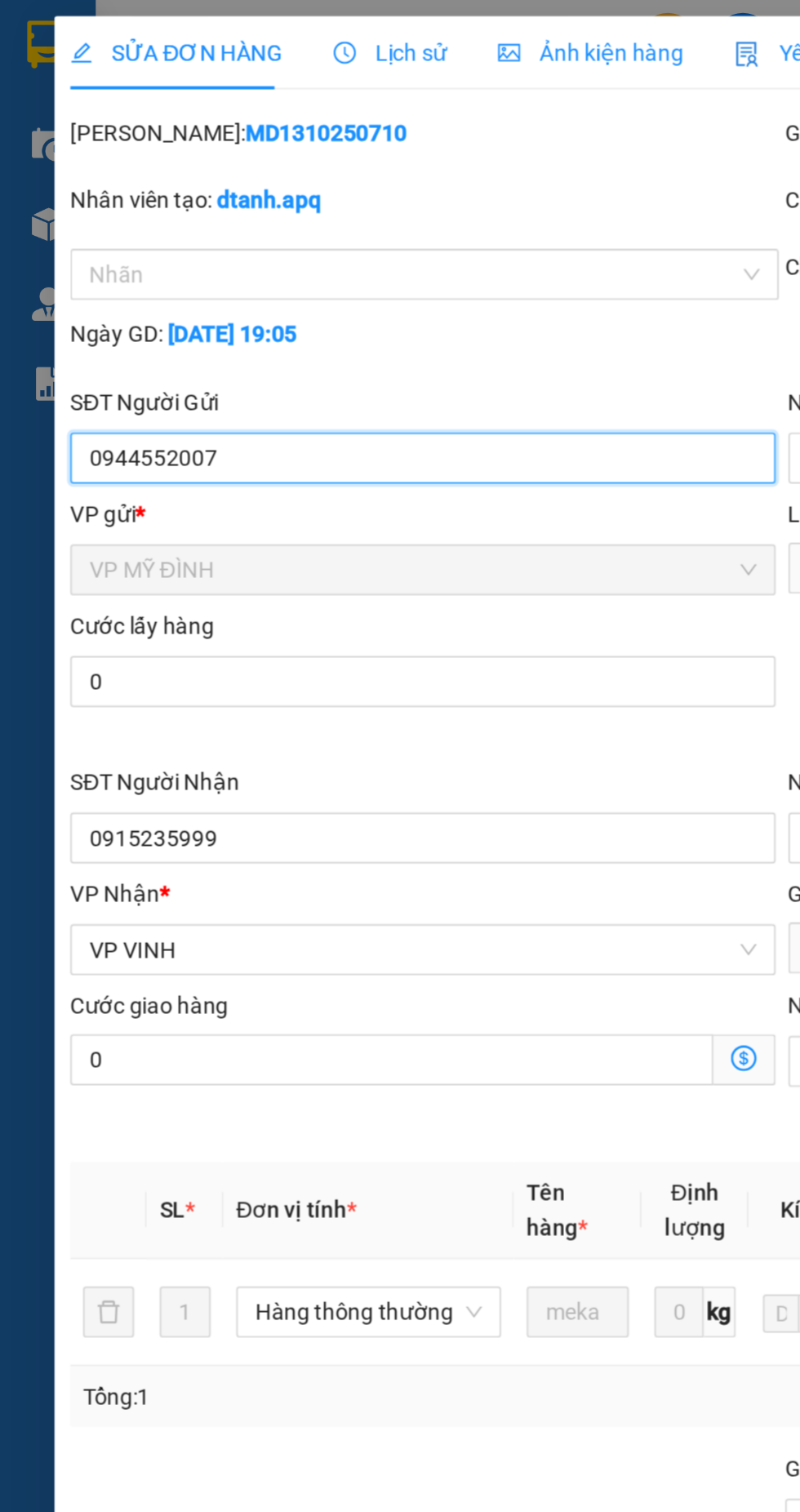
type input "0944552007"
type input "a bảo"
type input "0915235999"
type input "a sơn"
checkbox input "true"
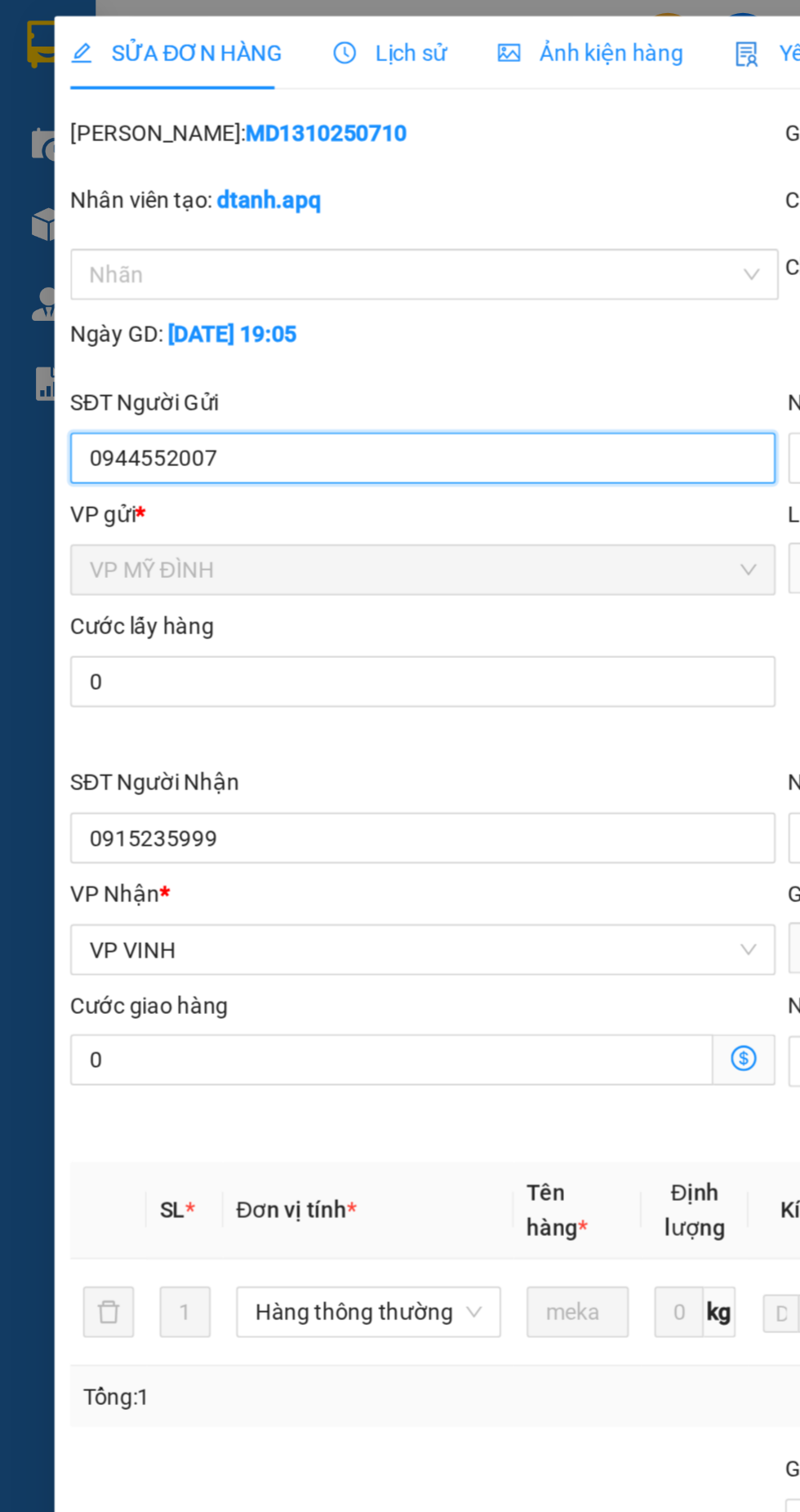
type input "49 đường [PERSON_NAME][GEOGRAPHIC_DATA]"
type input "0"
type input "40.000"
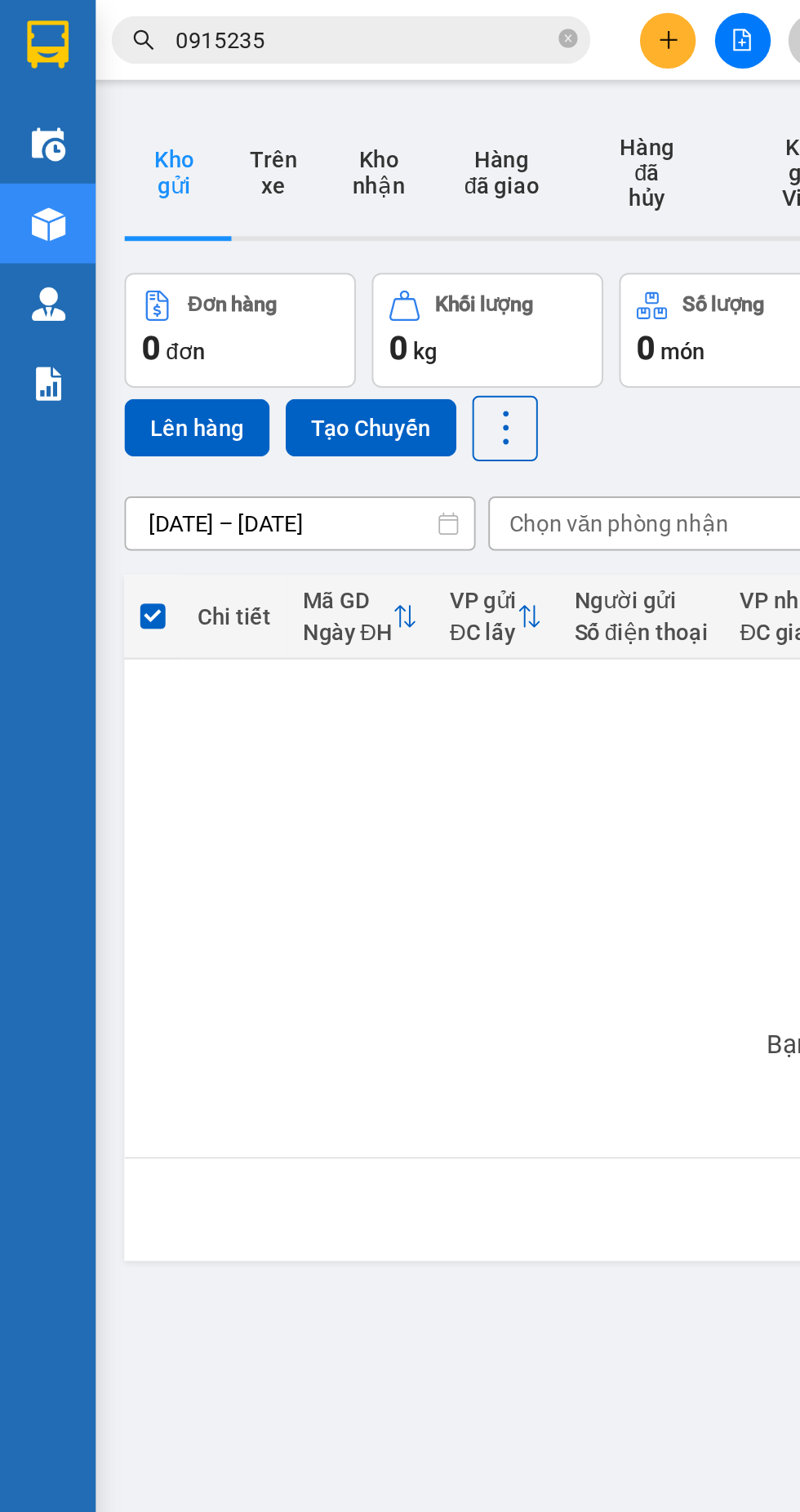
click at [191, 21] on input "0915235" at bounding box center [186, 20] width 192 height 18
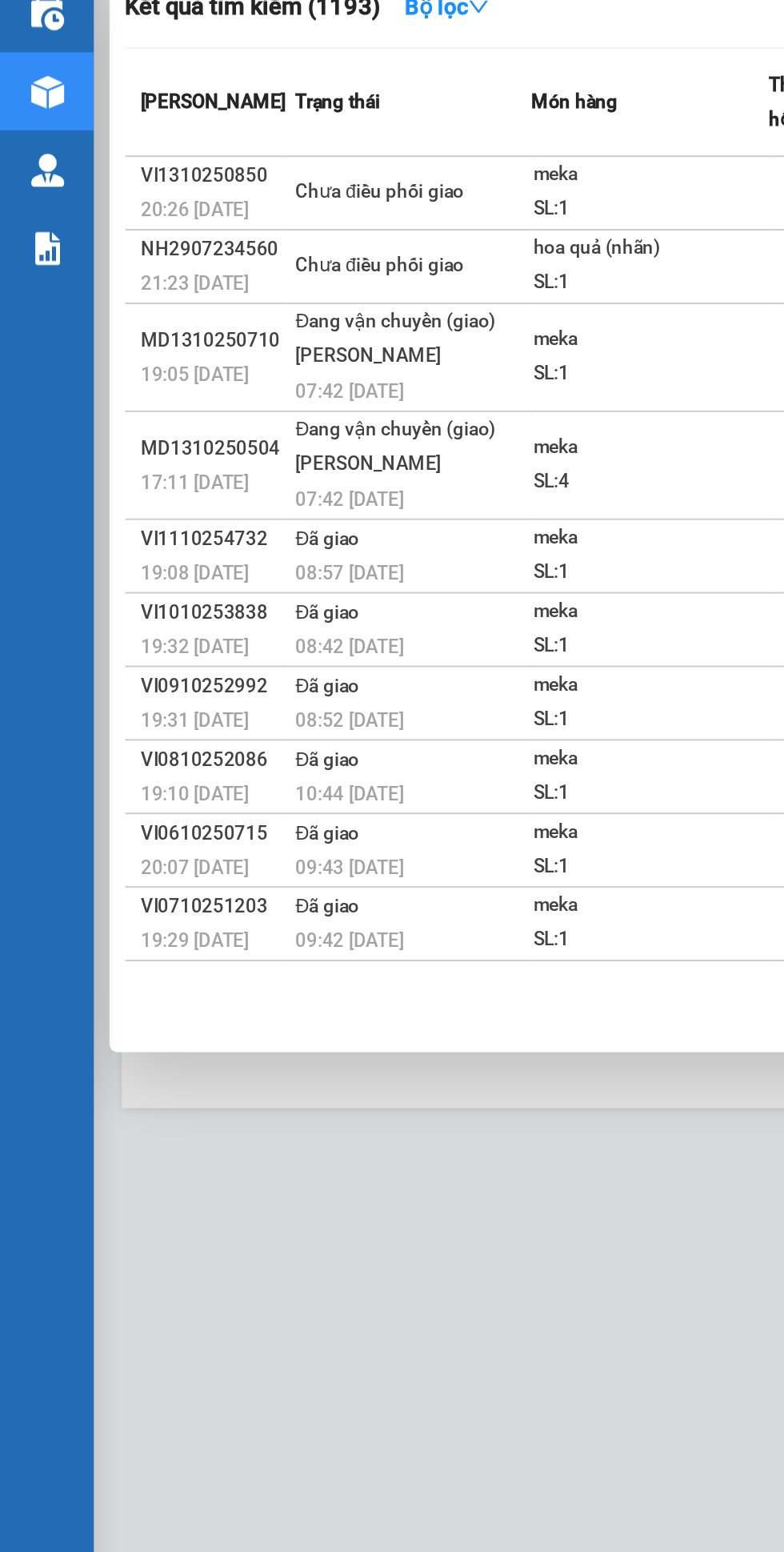
click at [312, 266] on div "SL: 1" at bounding box center [333, 256] width 120 height 18
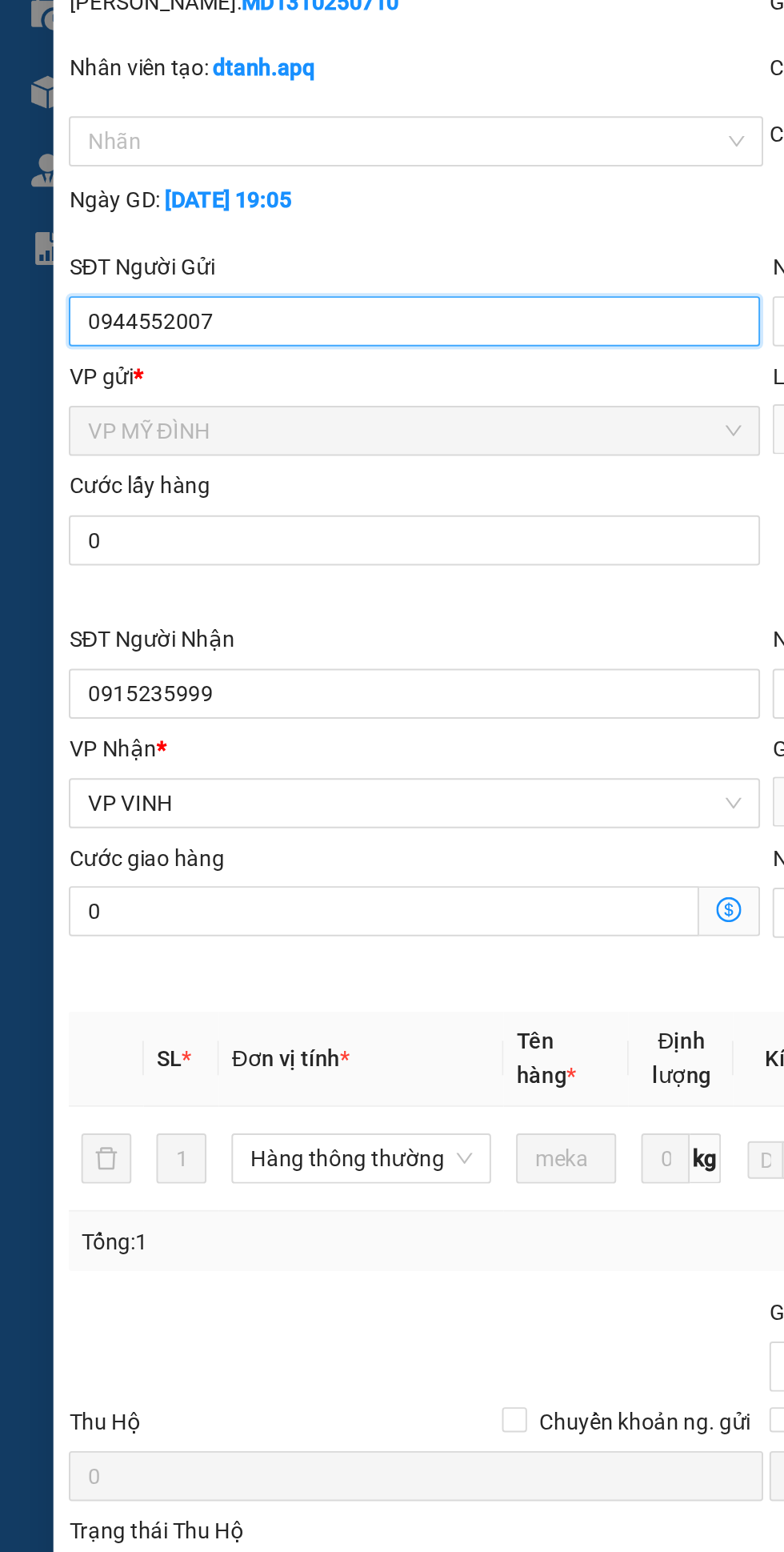
type input "0944552007"
type input "a bảo"
type input "0915235999"
type input "a sơn"
checkbox input "true"
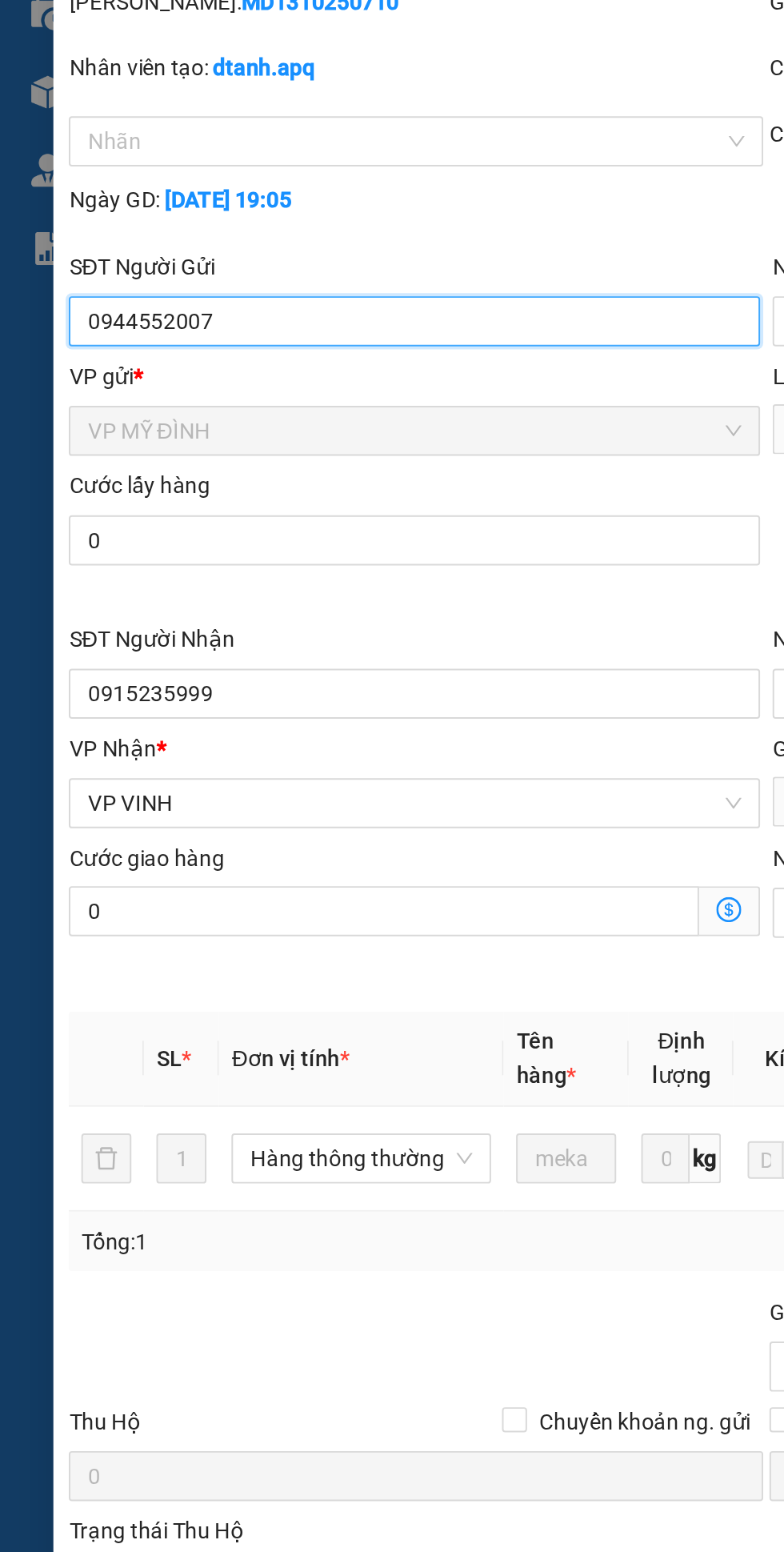
type input "49 đường [PERSON_NAME][GEOGRAPHIC_DATA]"
type input "0"
type input "40.000"
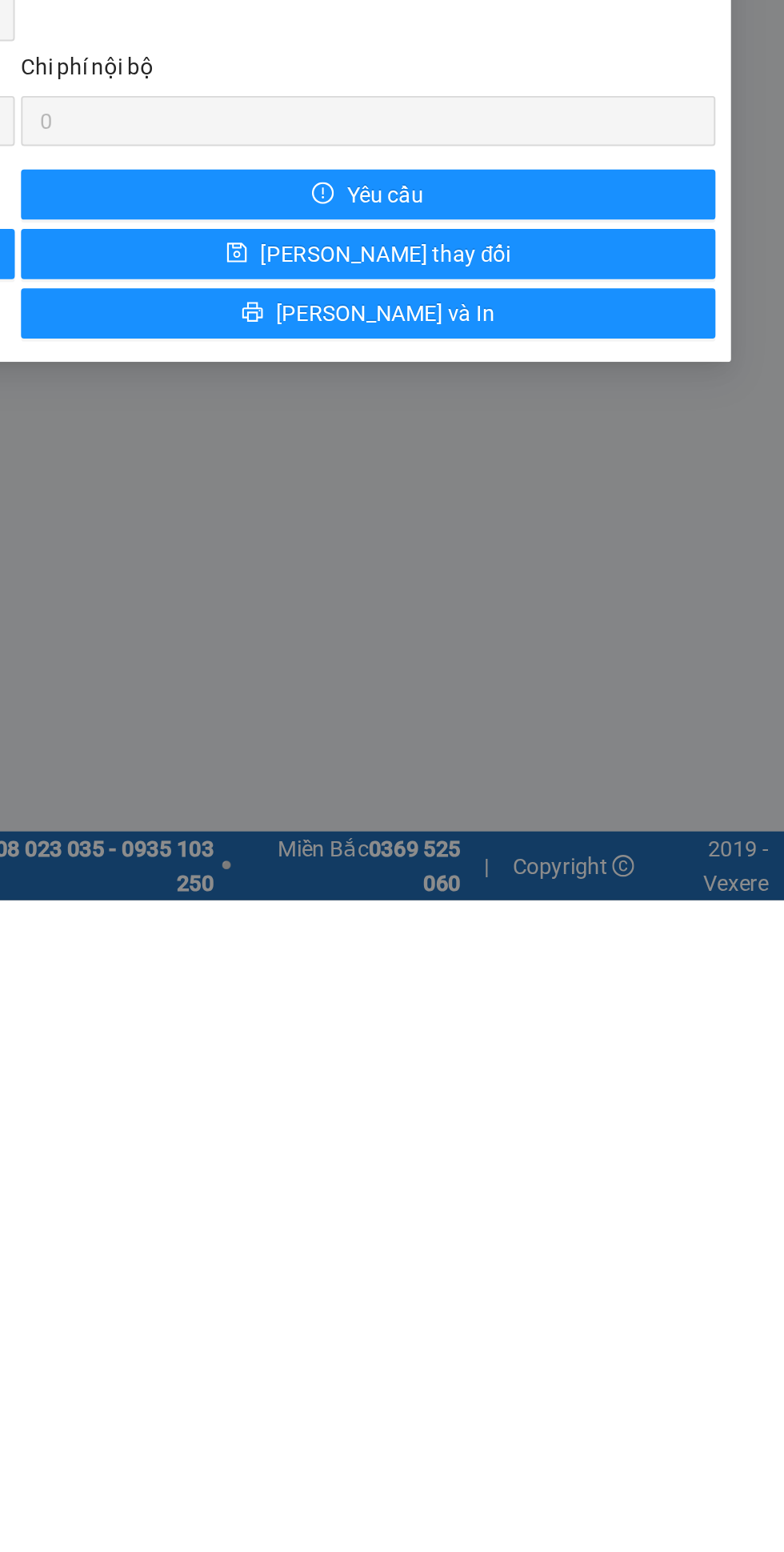
click at [615, 1406] on div "SỬA ĐƠN HÀNG Lịch sử Ảnh kiện hàng Yêu cầu xuất hóa đơn điện tử Total Paid Fee …" at bounding box center [392, 776] width 784 height 1552
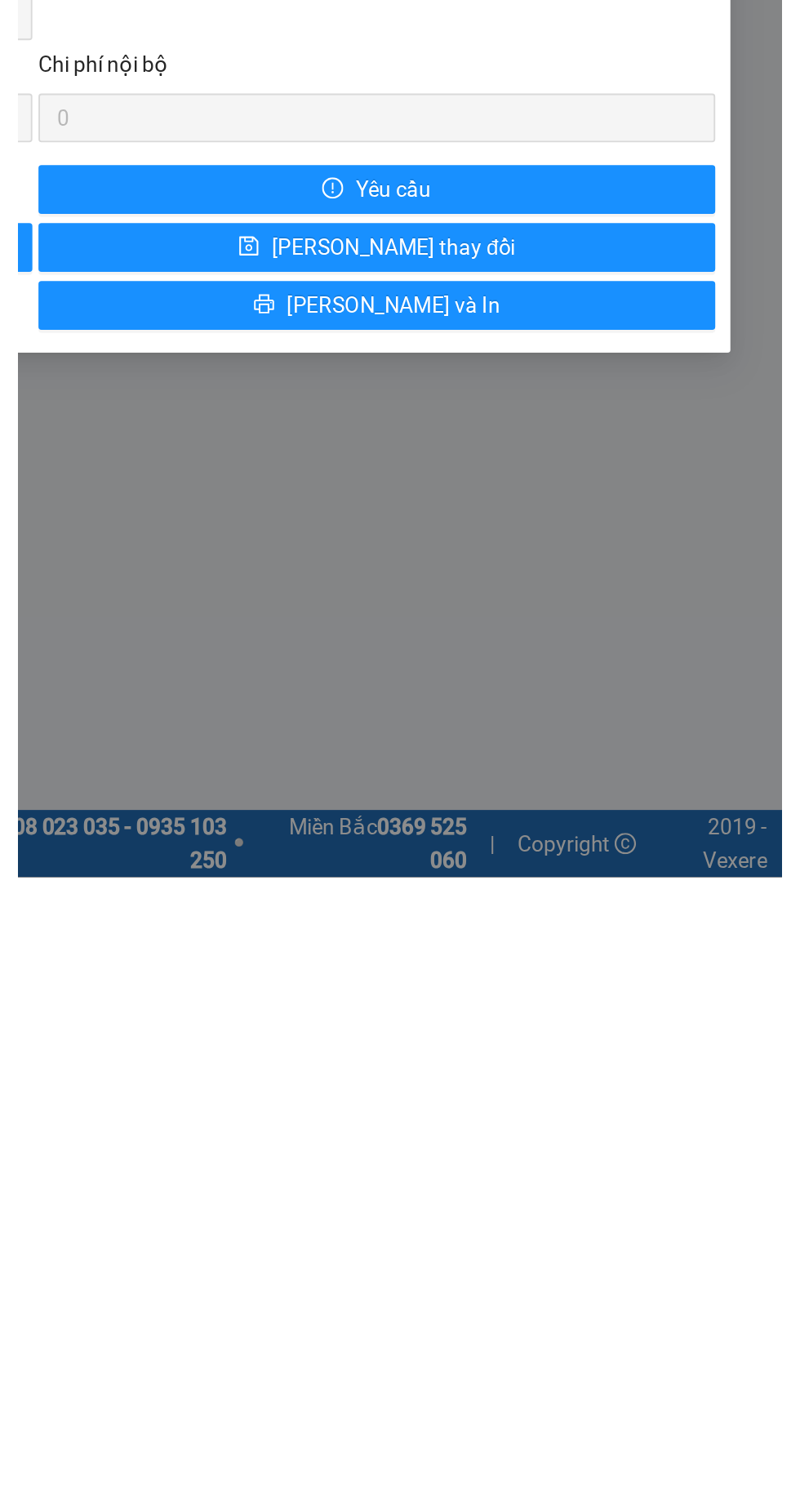
scroll to position [36, 0]
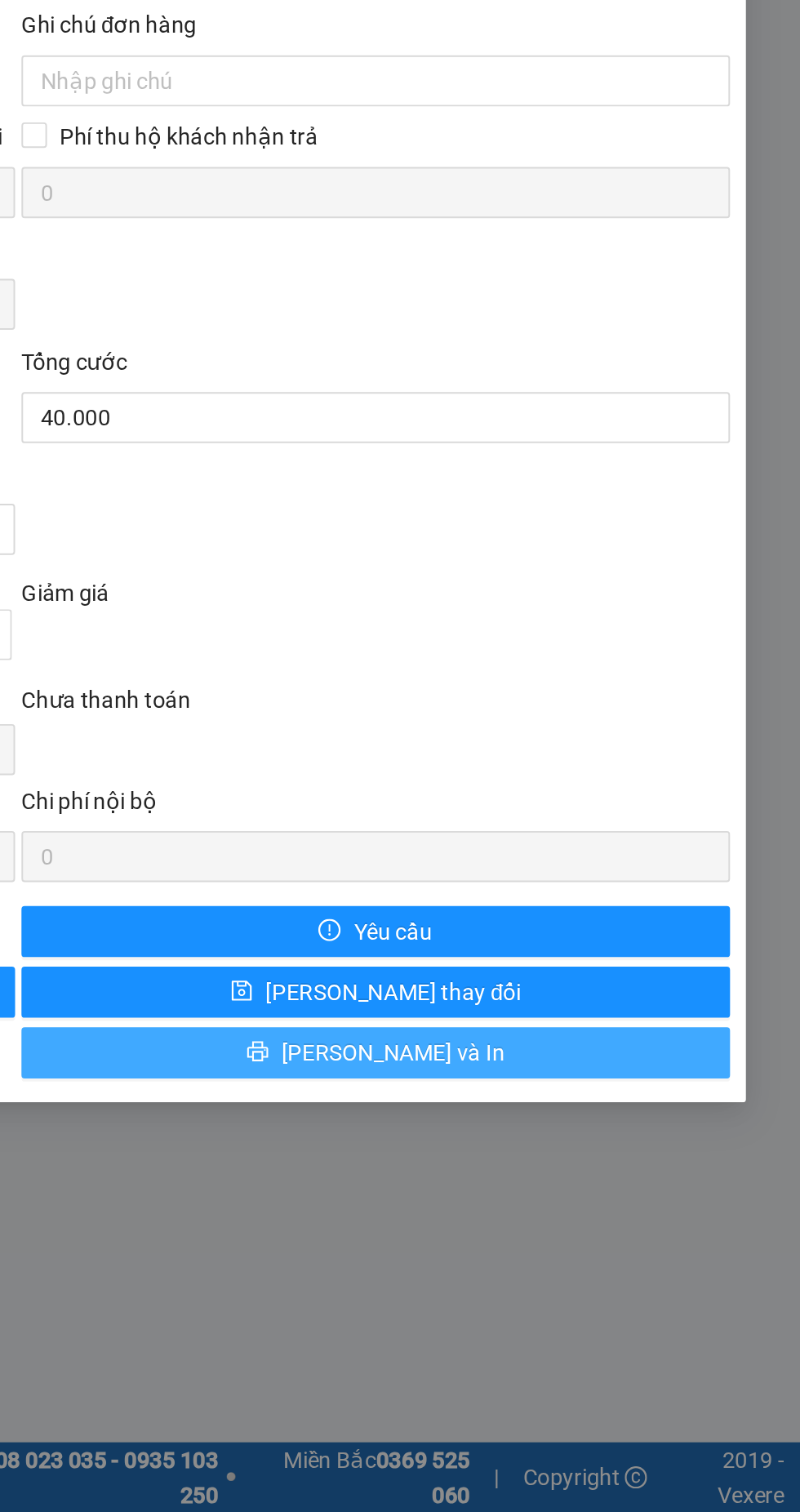
click at [605, 1281] on span "[PERSON_NAME] và In" at bounding box center [591, 1277] width 114 height 18
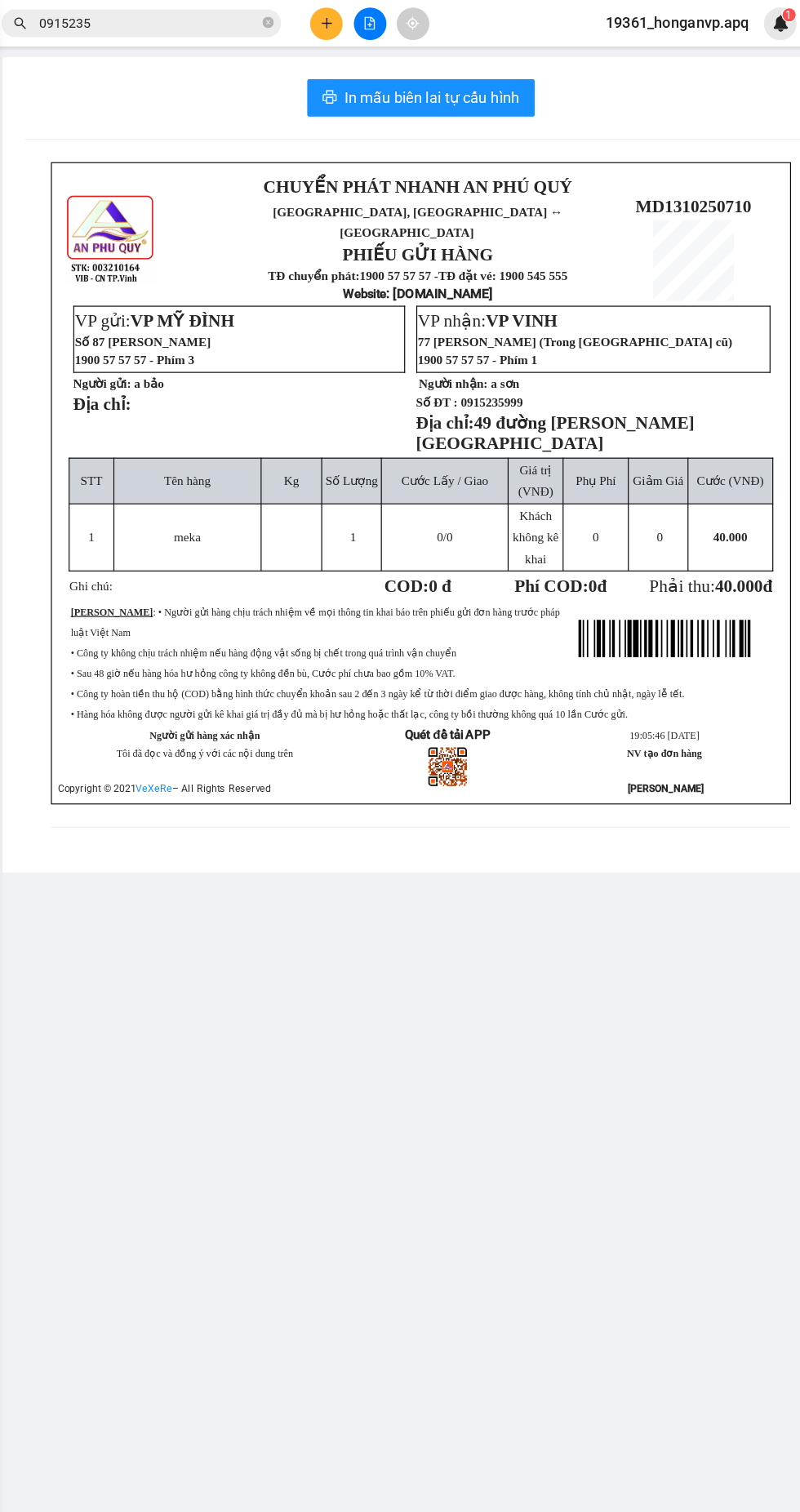
scroll to position [19, 0]
